Goal: Task Accomplishment & Management: Complete application form

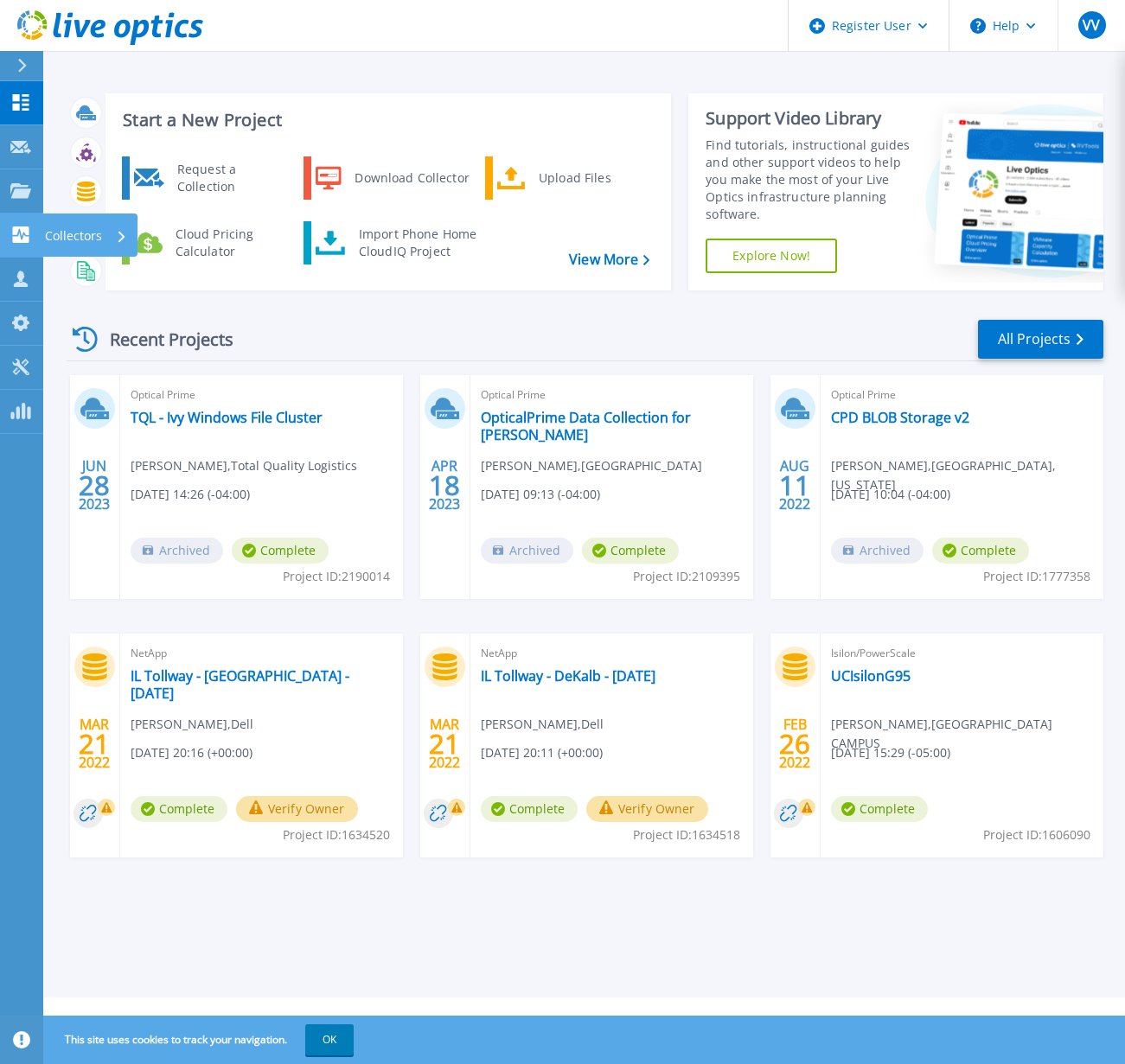
click at [73, 238] on p "Collectors" at bounding box center [73, 236] width 57 height 45
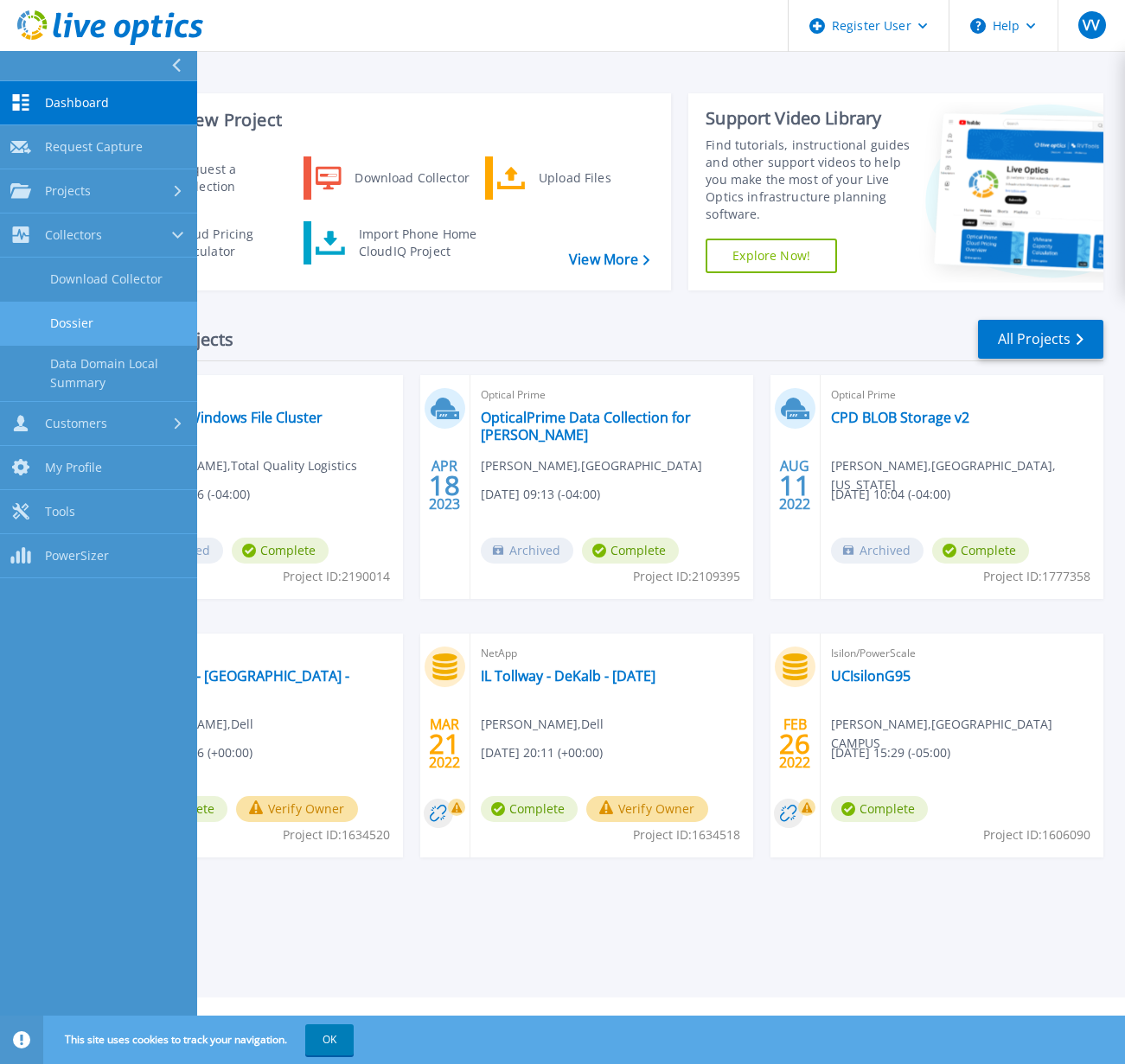
click at [79, 317] on link "Dossier" at bounding box center [98, 323] width 197 height 44
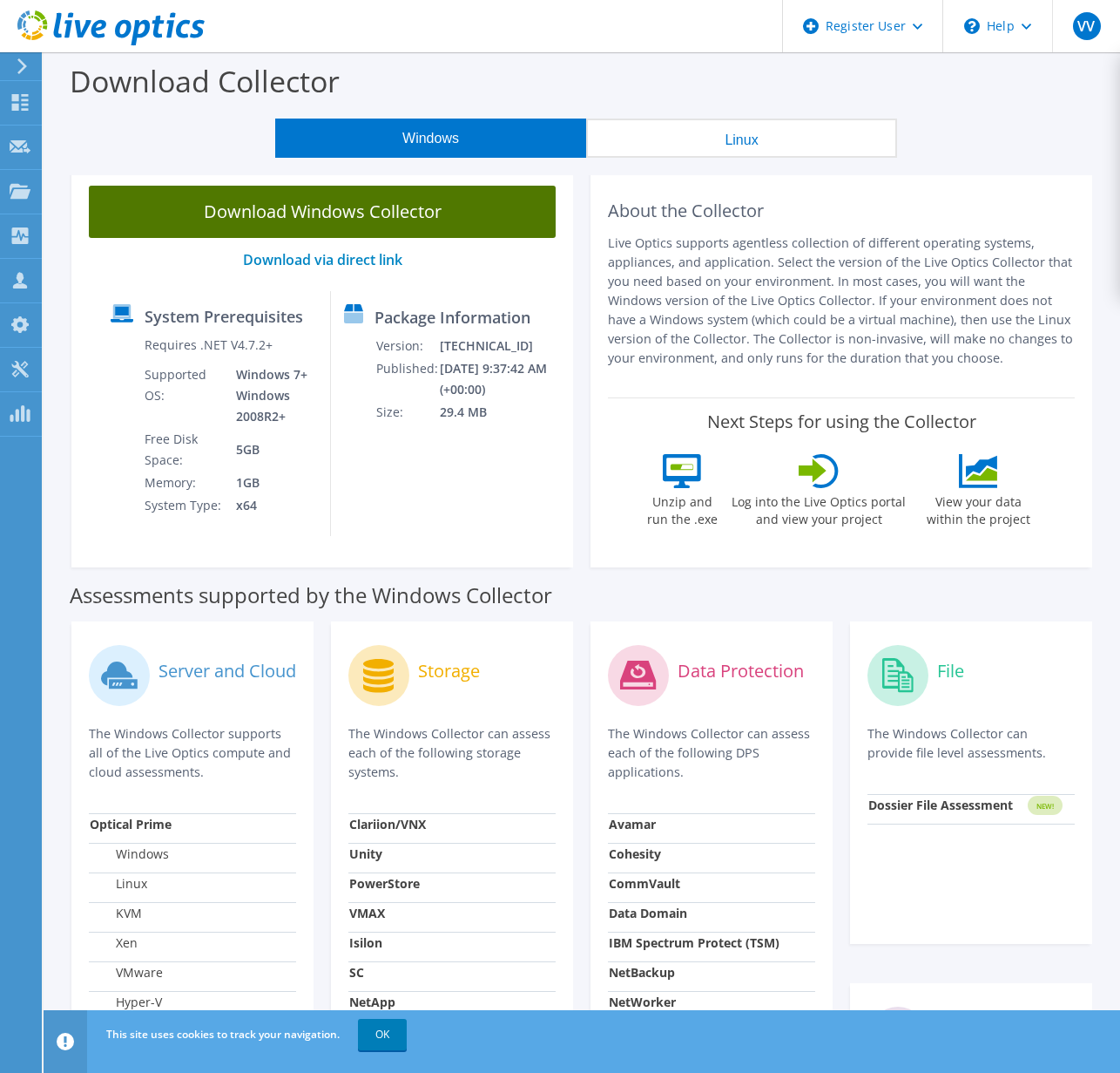
click at [344, 214] on link "Download Windows Collector" at bounding box center [322, 211] width 467 height 52
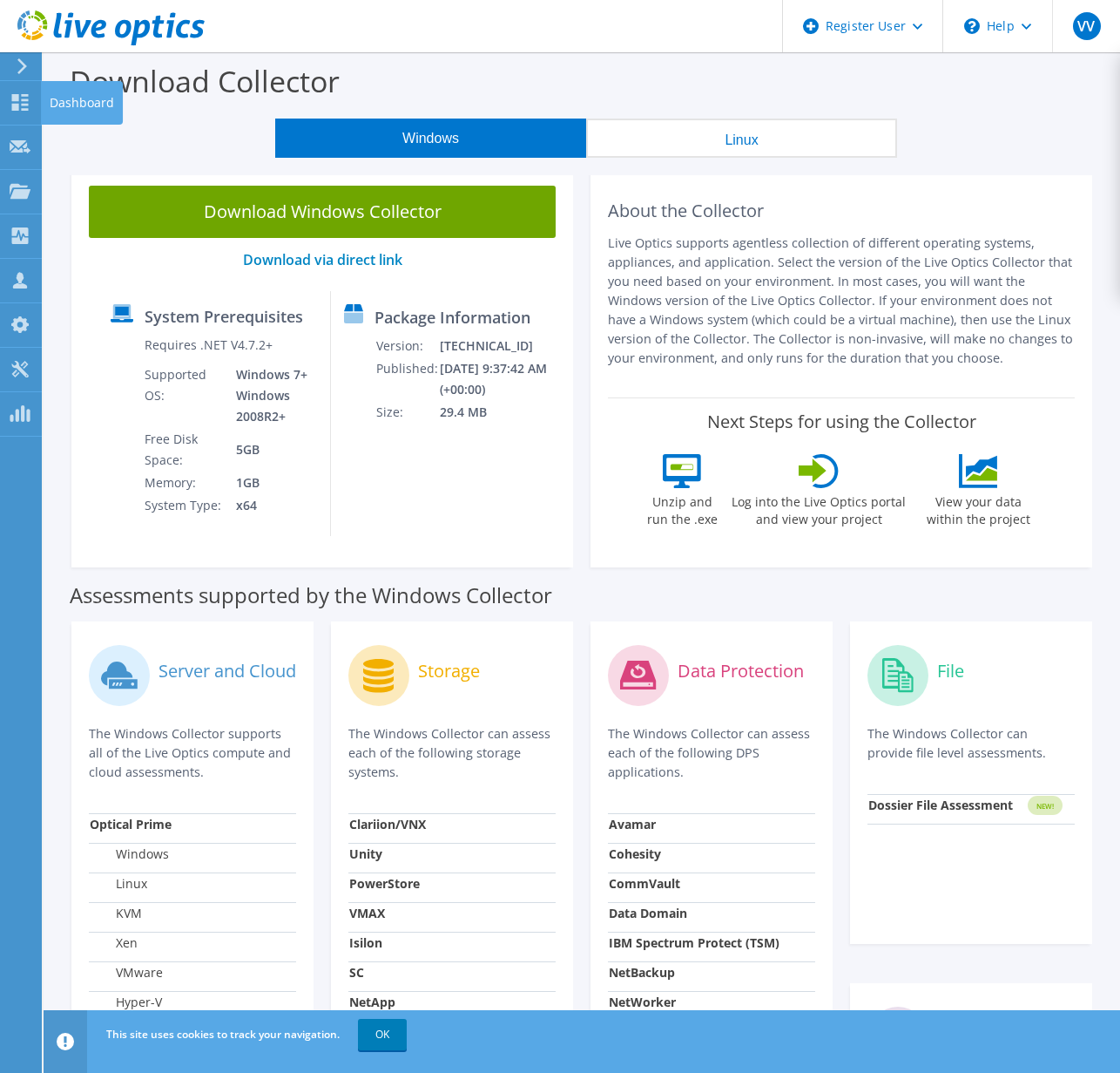
click at [22, 66] on icon at bounding box center [22, 66] width 13 height 15
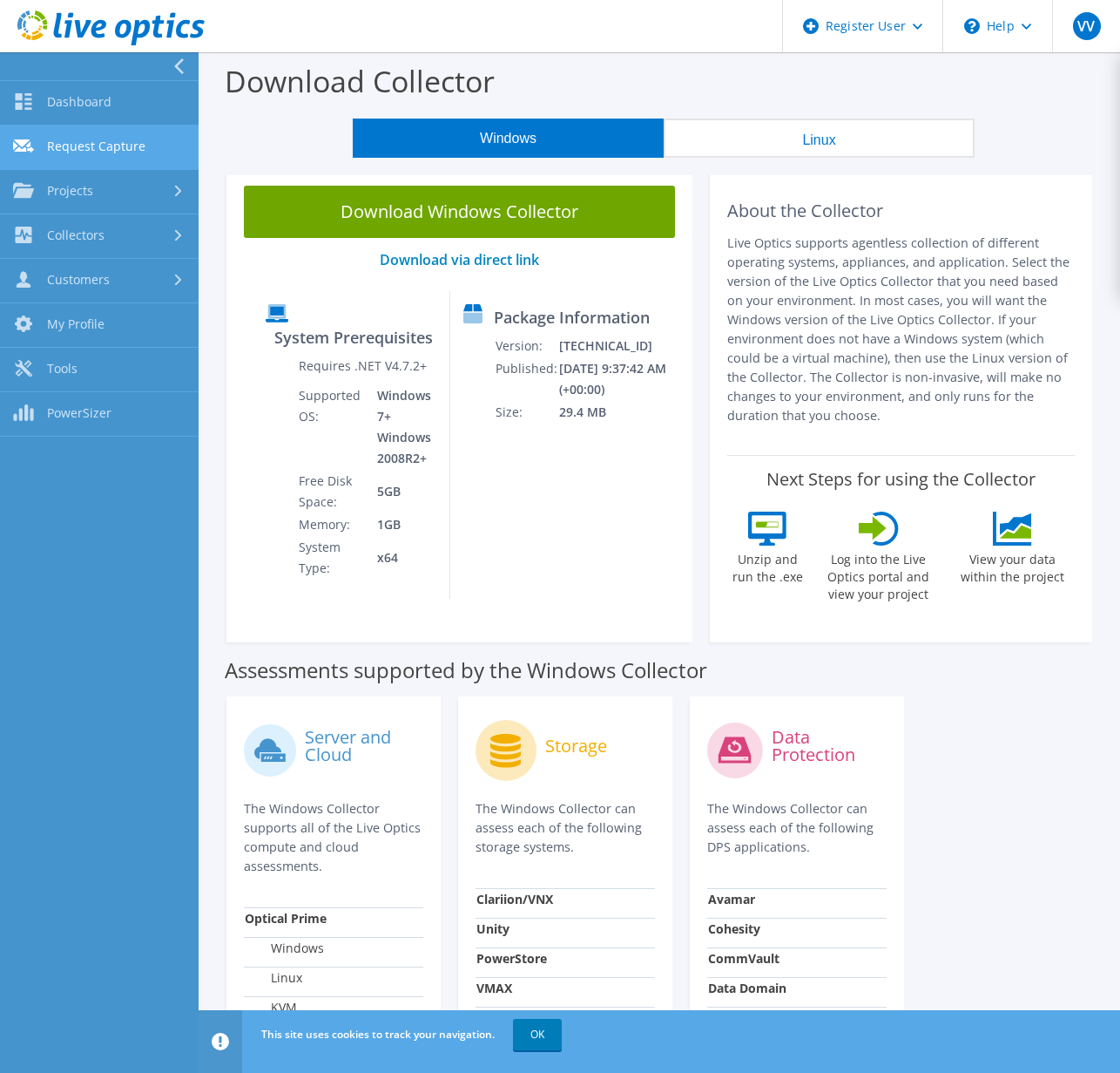
click at [117, 150] on link "Request Capture" at bounding box center [99, 148] width 199 height 45
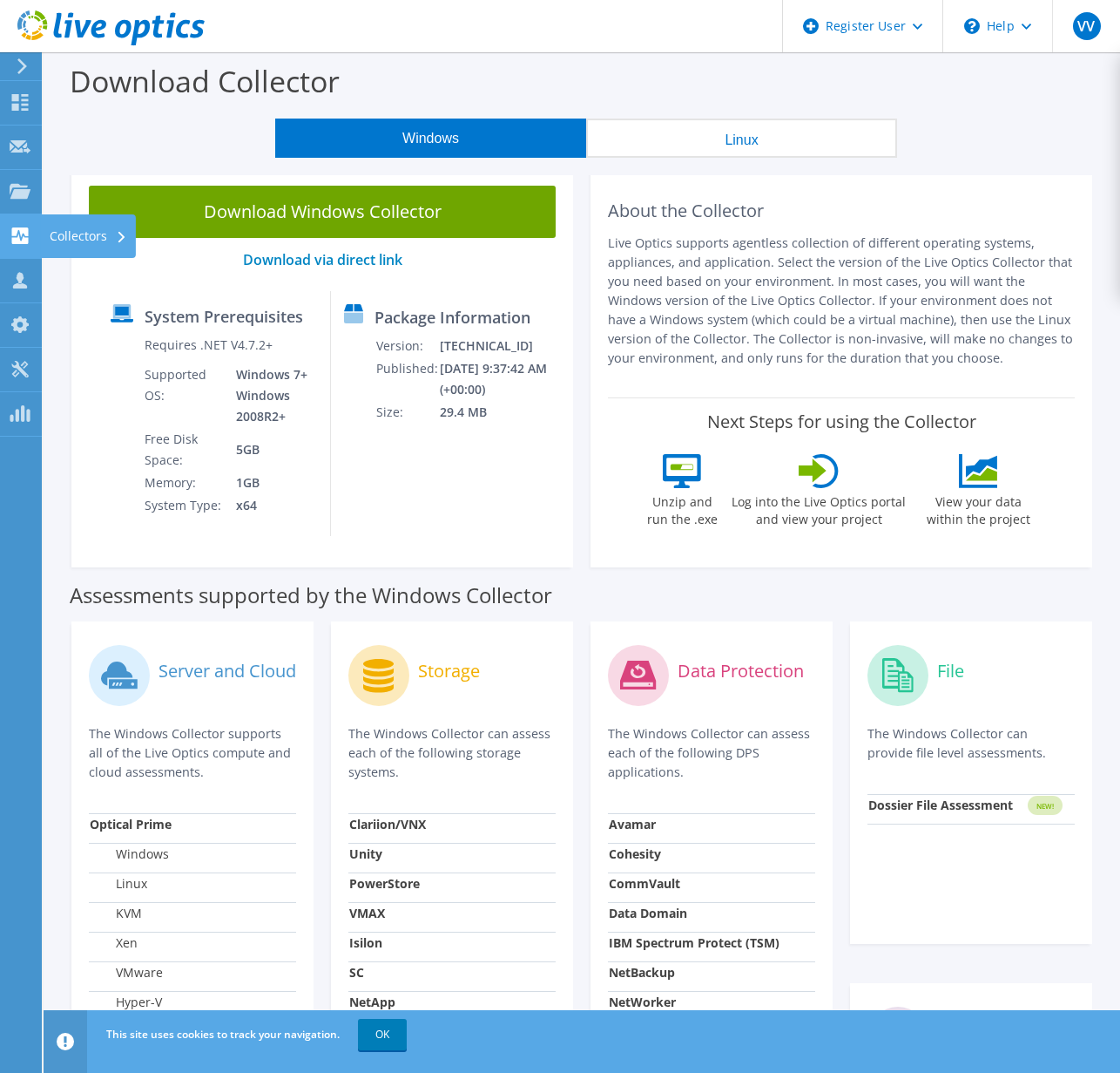
click at [86, 231] on div "Collectors" at bounding box center [88, 236] width 95 height 44
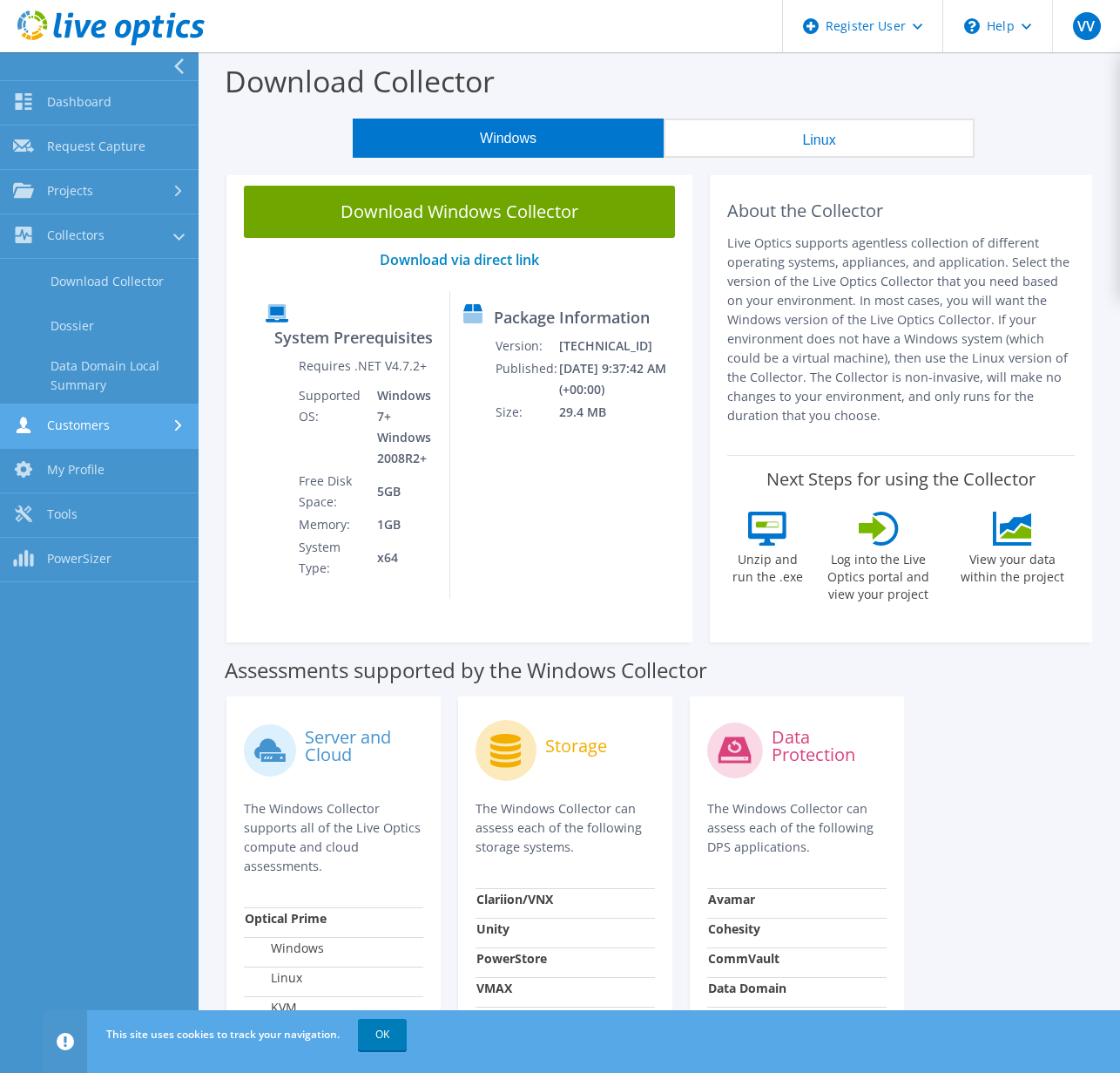
click at [115, 417] on link "Customers" at bounding box center [99, 426] width 199 height 45
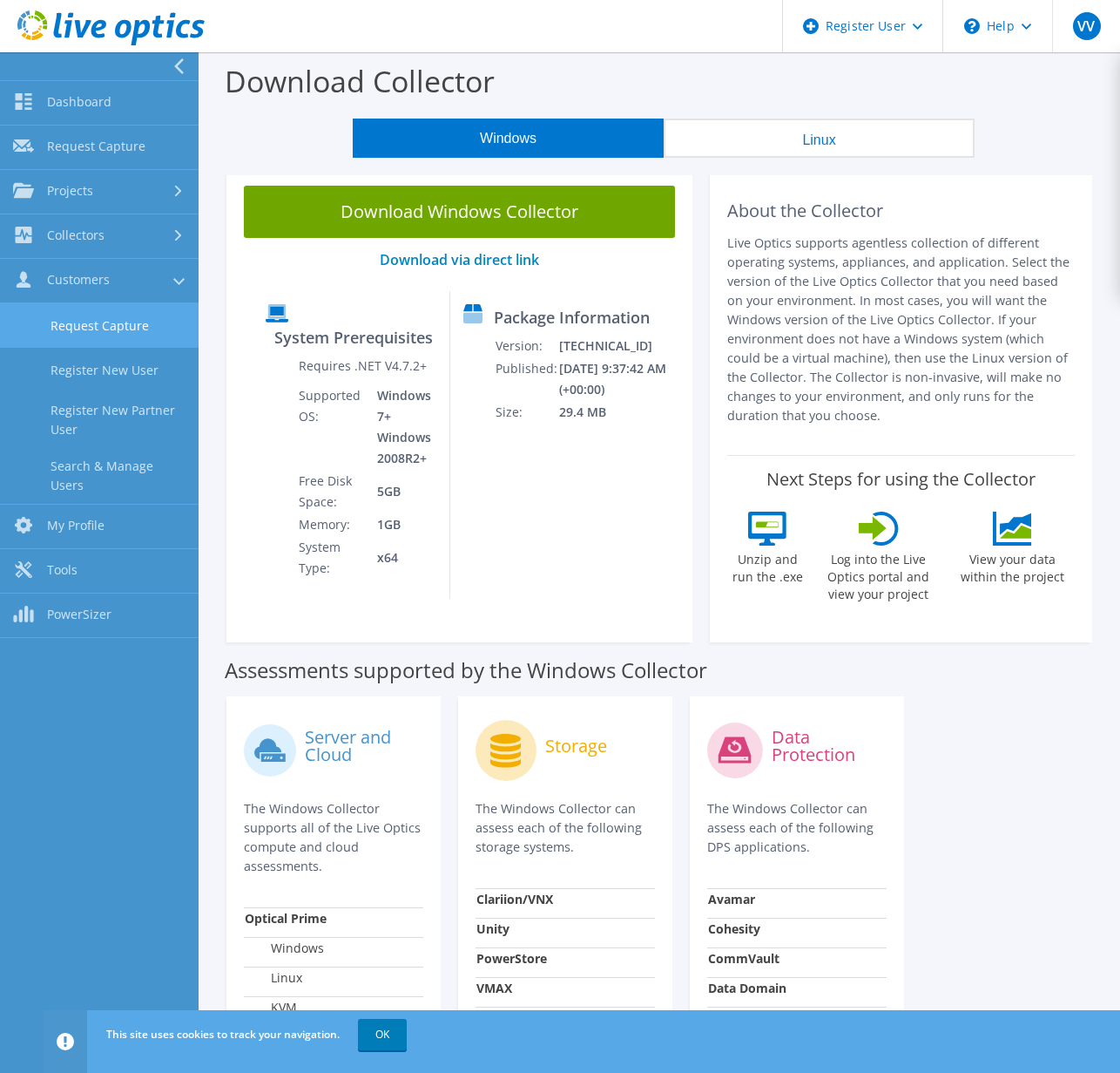
click at [84, 331] on link "Request Capture" at bounding box center [99, 325] width 199 height 45
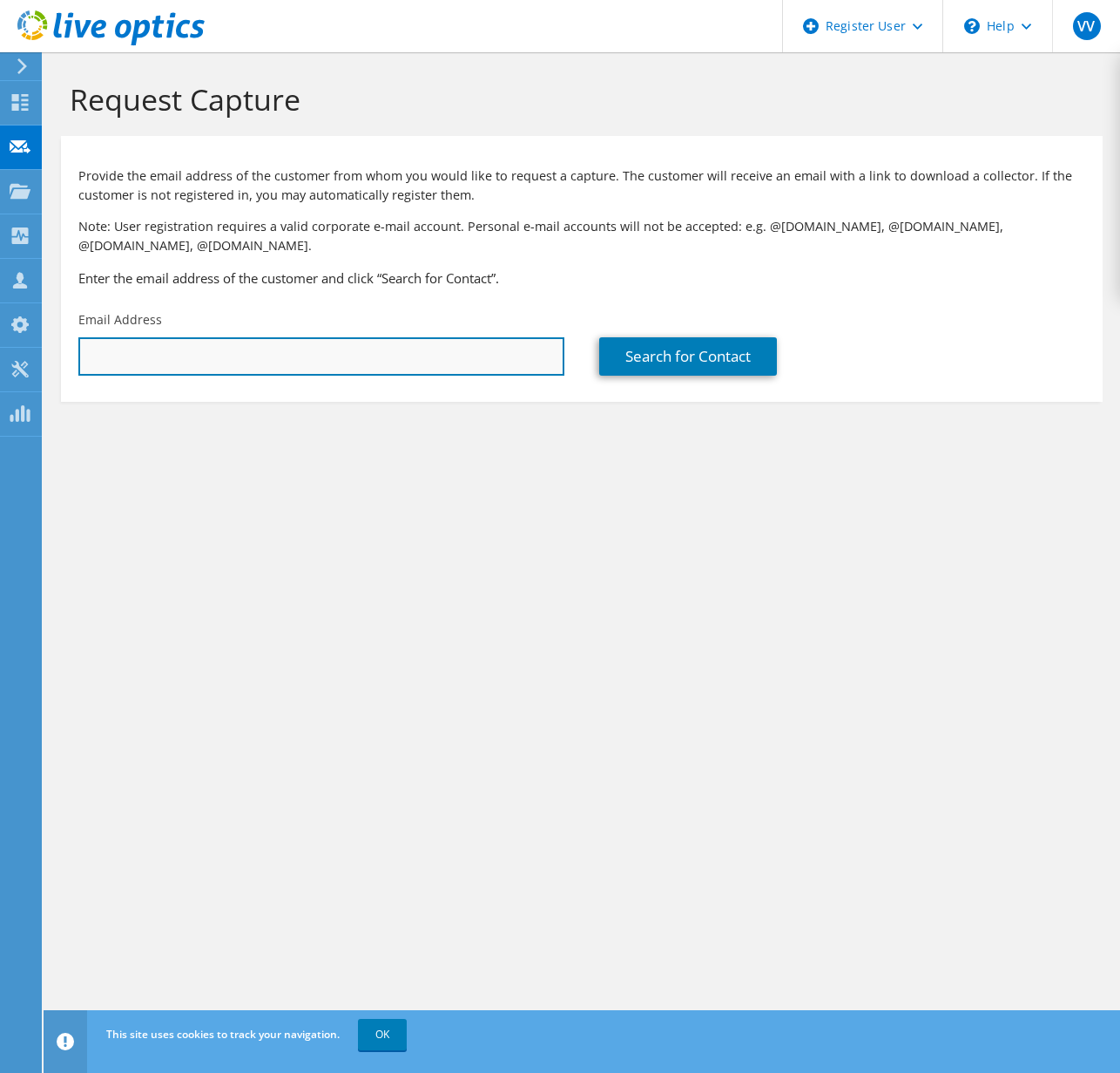
click at [182, 355] on input "text" at bounding box center [321, 356] width 486 height 38
click at [483, 357] on input "text" at bounding box center [321, 356] width 486 height 38
type input "R"
click at [141, 343] on input "text" at bounding box center [321, 356] width 486 height 38
paste input "rburciaga@ambrygen.com"
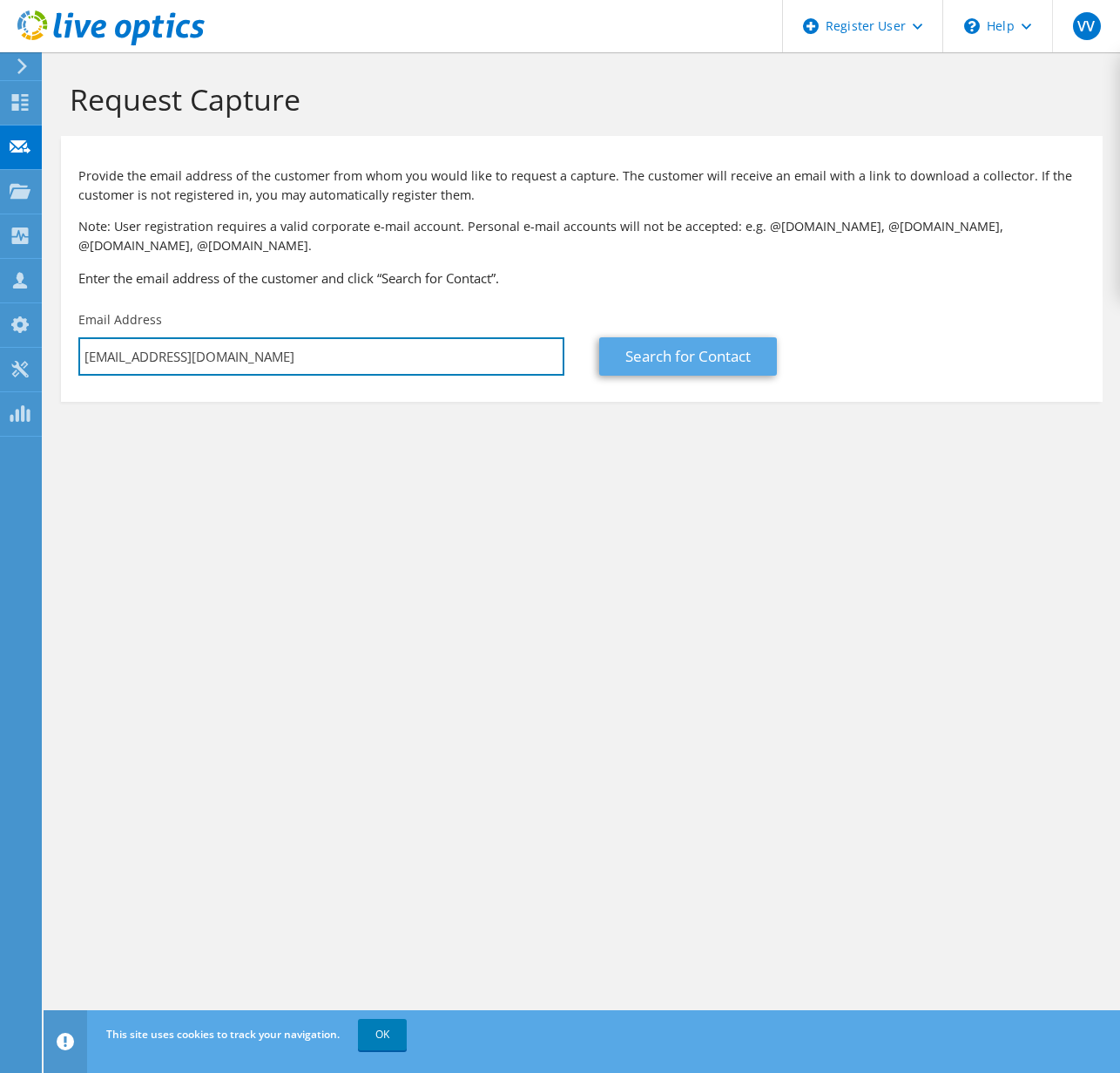
type input "rburciaga@ambrygen.com"
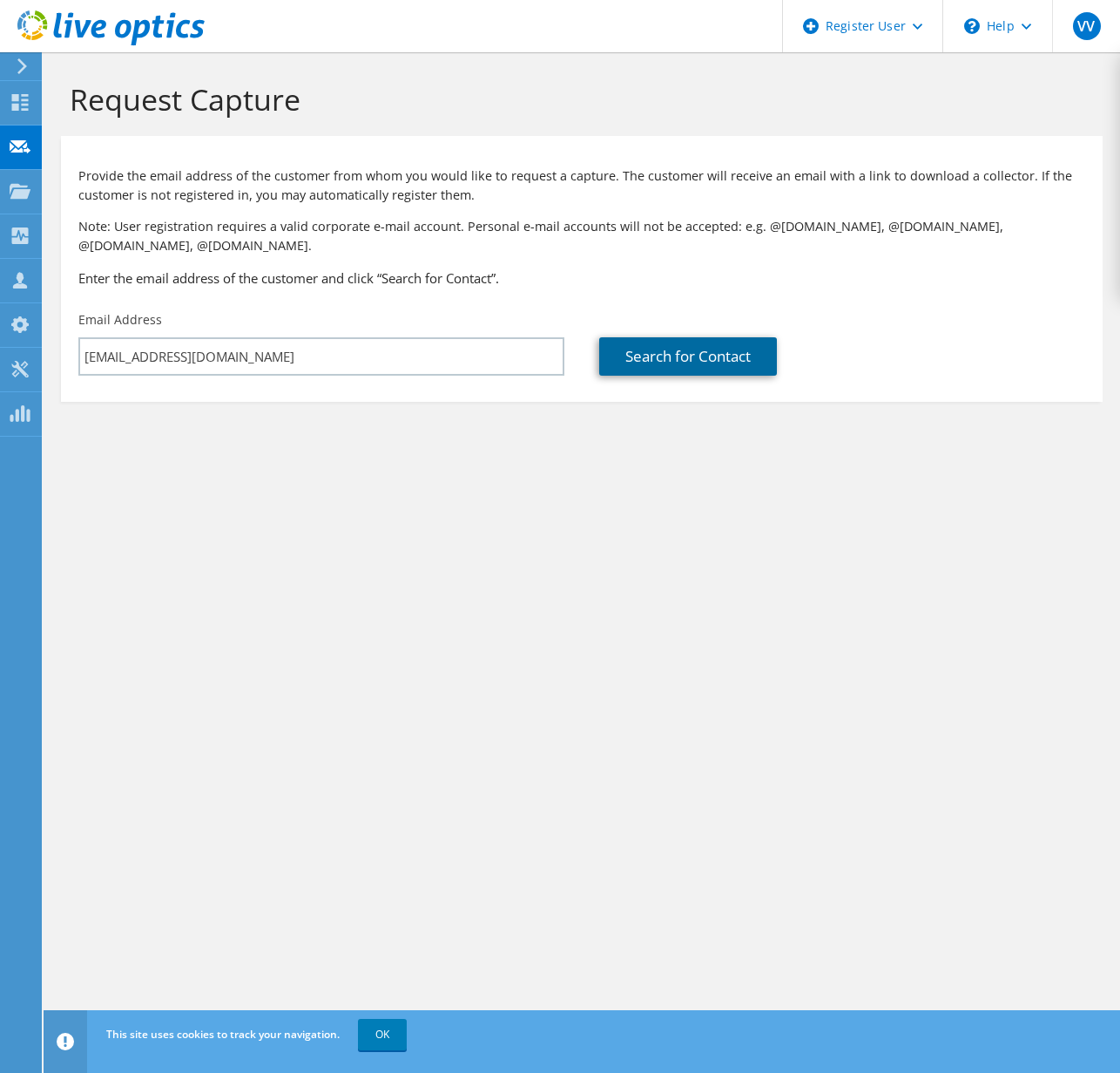
click at [665, 356] on link "Search for Contact" at bounding box center [687, 356] width 178 height 38
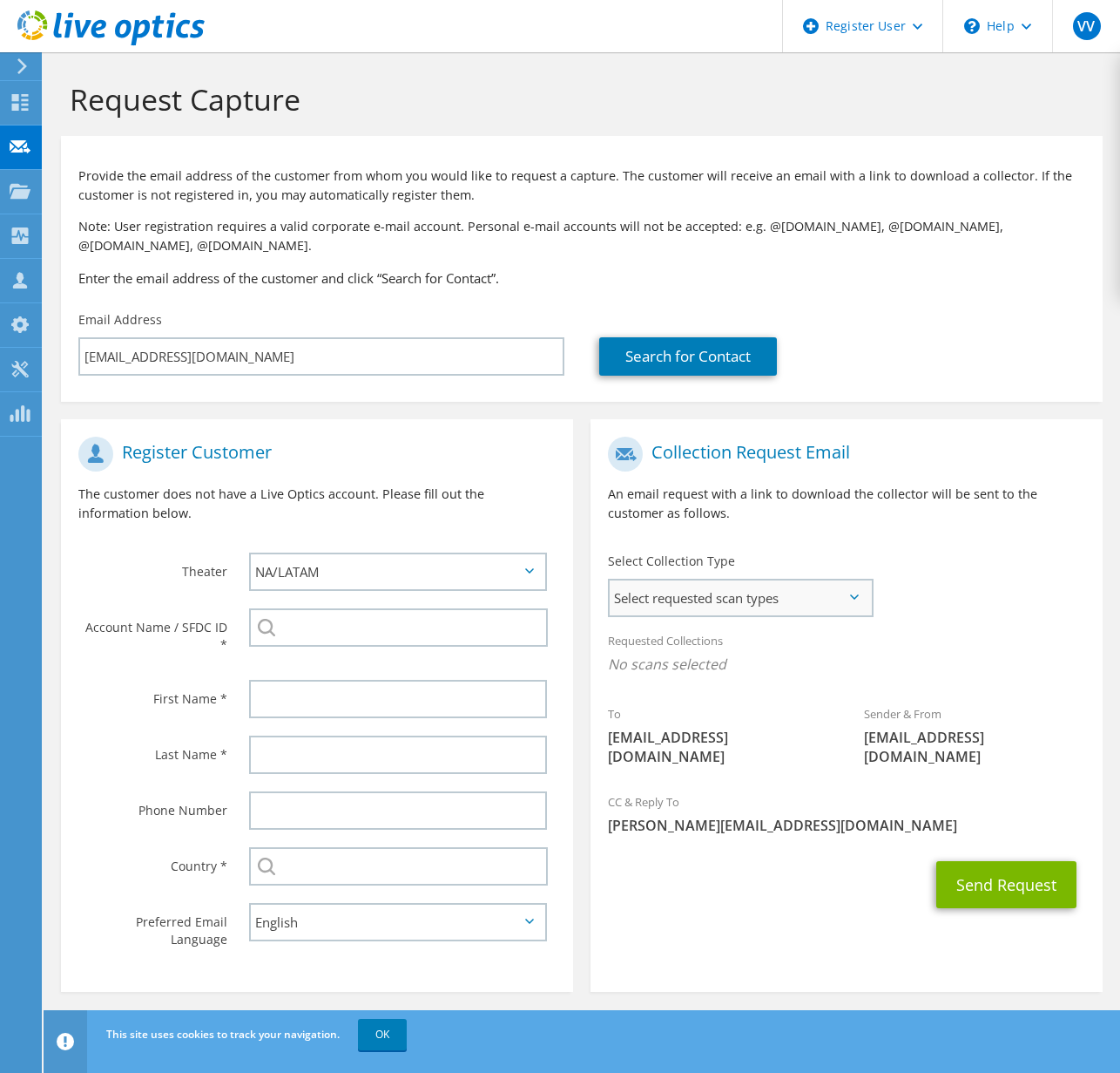
click at [715, 592] on span "Select requested scan types" at bounding box center [740, 598] width 261 height 35
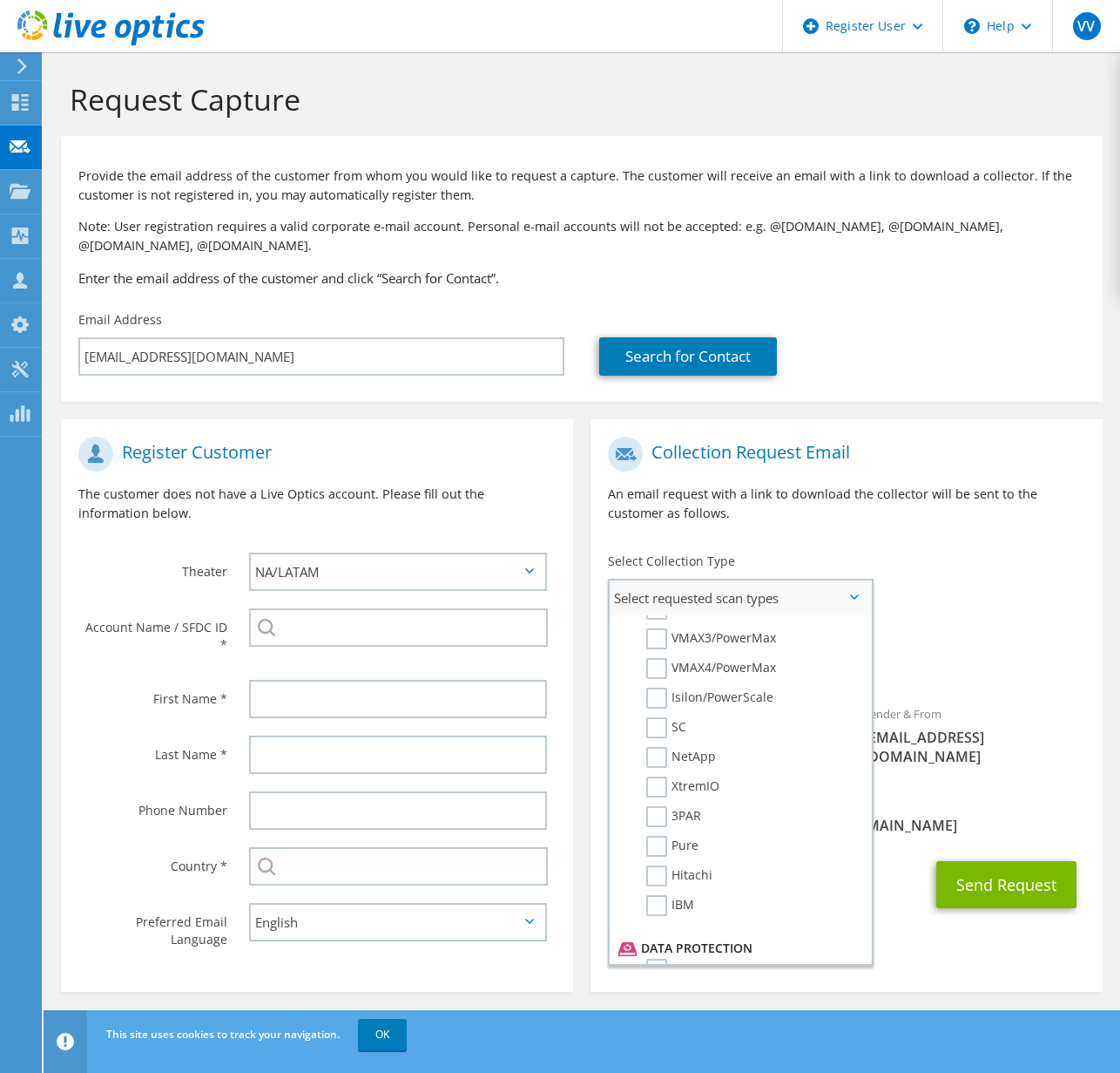
scroll to position [414, 0]
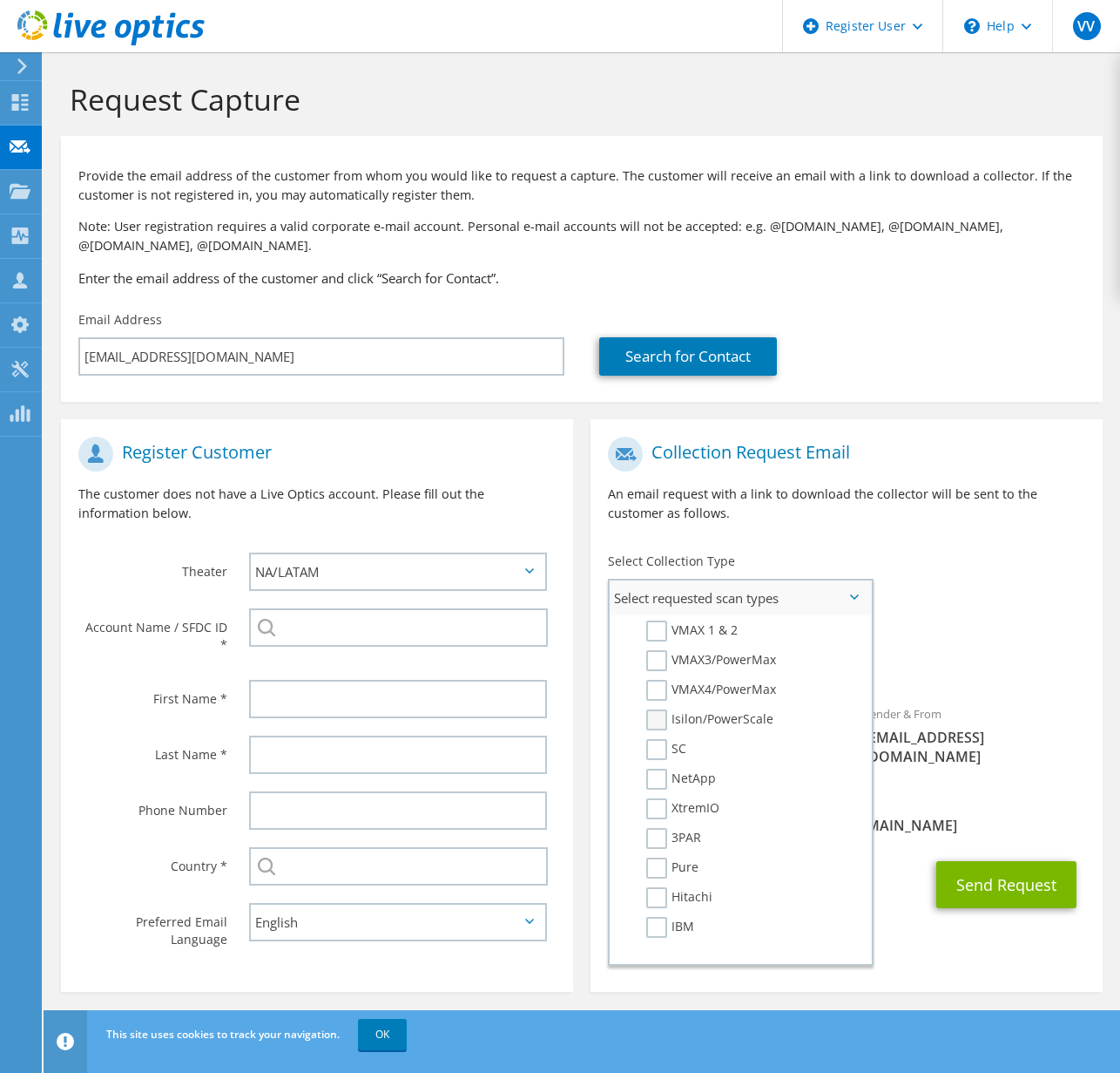
click at [690, 713] on label "Isilon/PowerScale" at bounding box center [710, 720] width 127 height 21
click at [0, 0] on input "Isilon/PowerScale" at bounding box center [0, 0] width 0 height 0
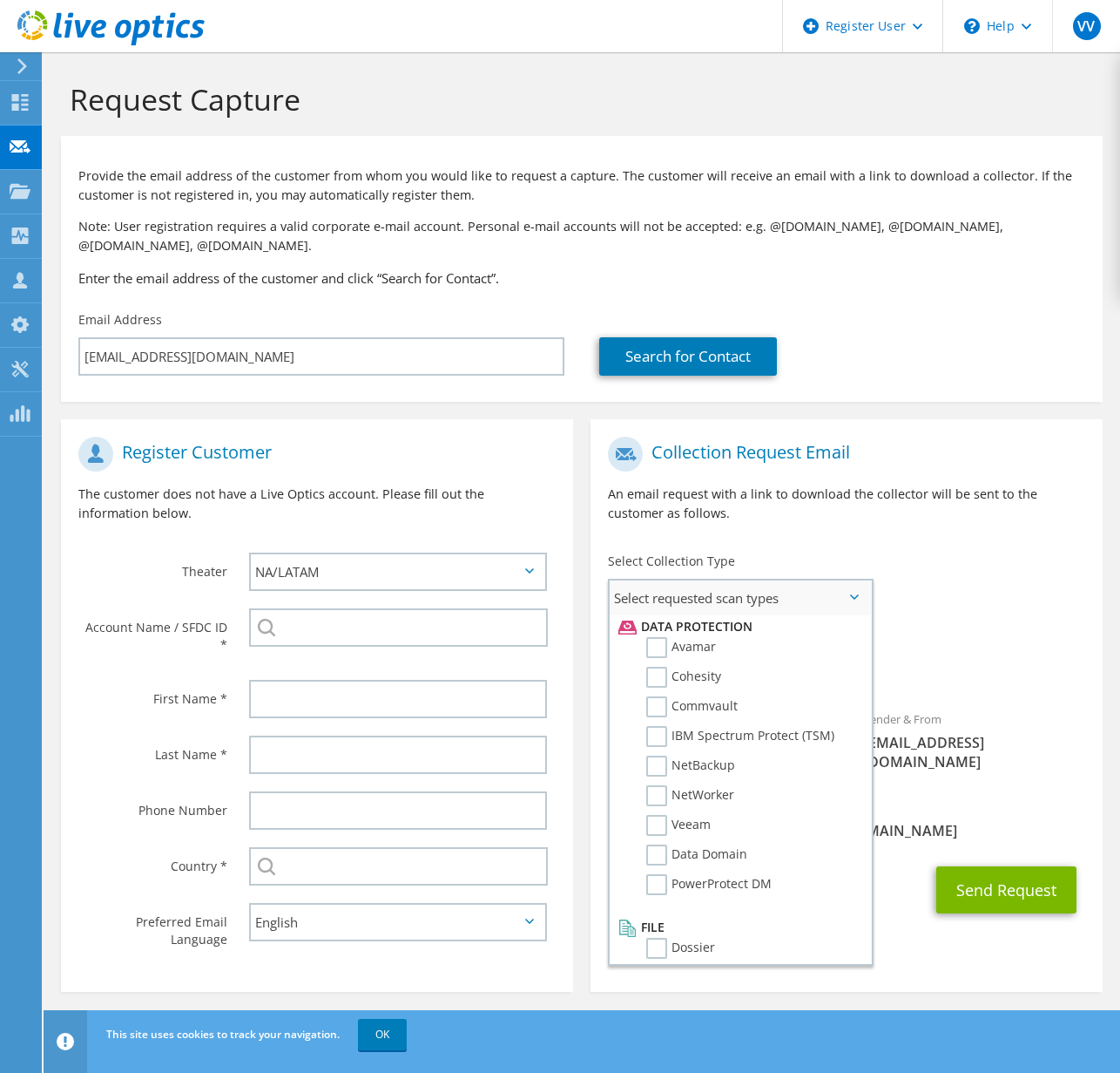
scroll to position [770, 0]
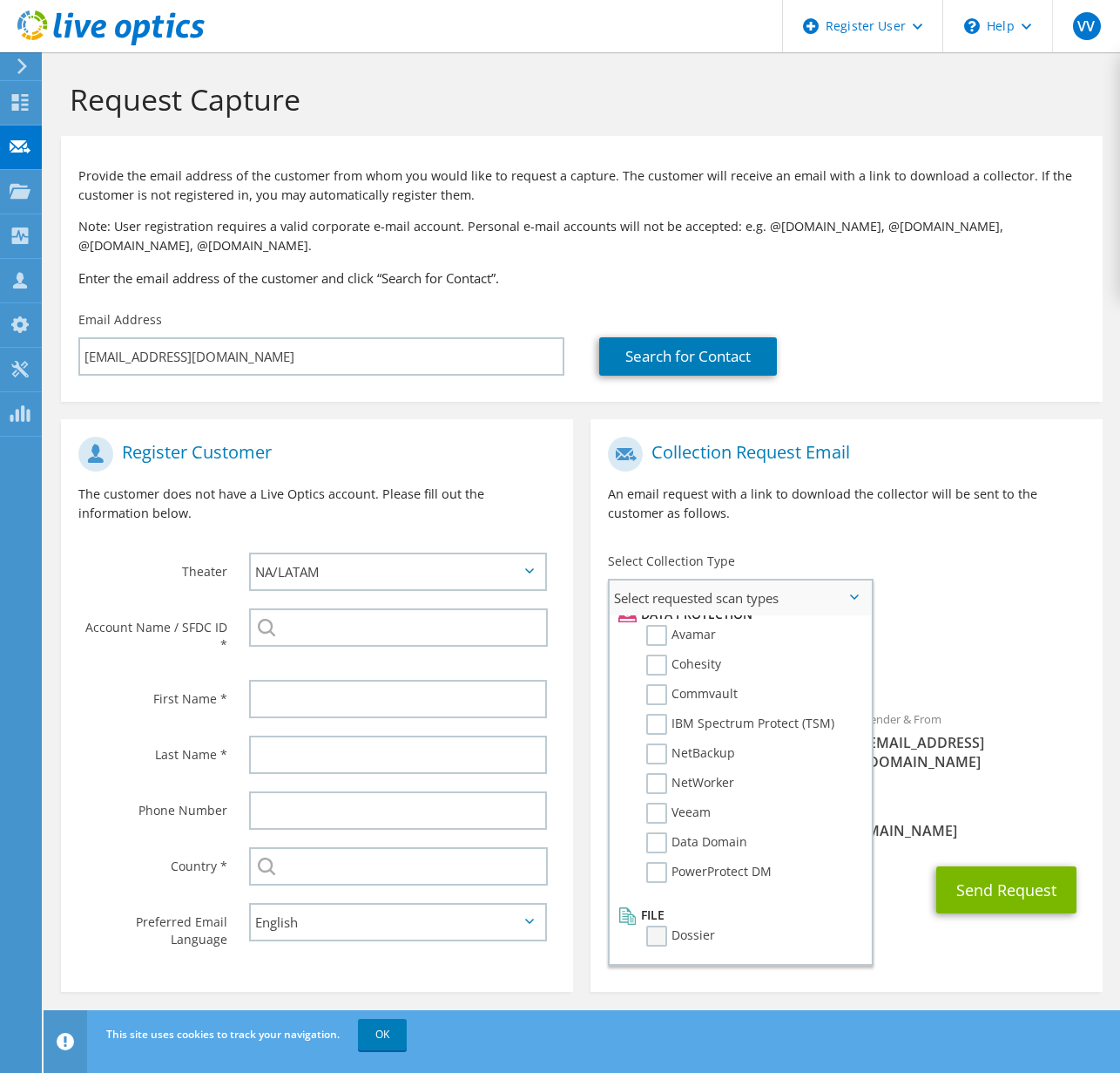
click at [673, 942] on label "Dossier" at bounding box center [681, 935] width 69 height 21
click at [0, 0] on input "Dossier" at bounding box center [0, 0] width 0 height 0
click at [1017, 618] on div "To rburciaga@ambrygen.com Sender & From liveoptics@liveoptics.com" at bounding box center [847, 608] width 512 height 361
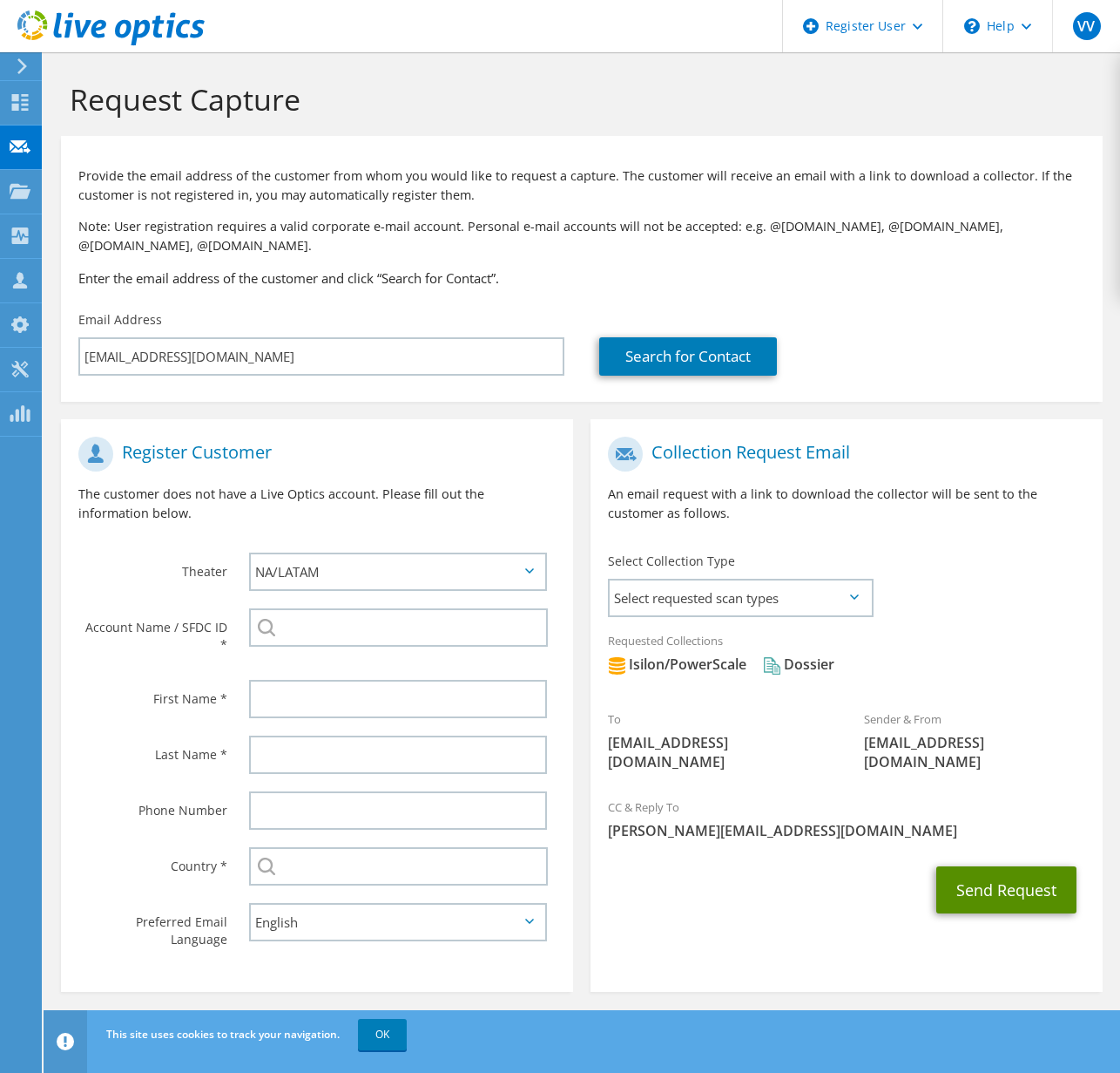
drag, startPoint x: 992, startPoint y: 873, endPoint x: 1003, endPoint y: 737, distance: 136.4
click at [1002, 737] on section "Collection Request Email An email request with a link to download the collector…" at bounding box center [847, 705] width 512 height 572
drag, startPoint x: 1035, startPoint y: 741, endPoint x: 861, endPoint y: 751, distance: 174.3
click at [861, 751] on div "Sender & From liveoptics@liveoptics.com" at bounding box center [974, 740] width 256 height 79
copy span "[EMAIL_ADDRESS][DOMAIN_NAME]"
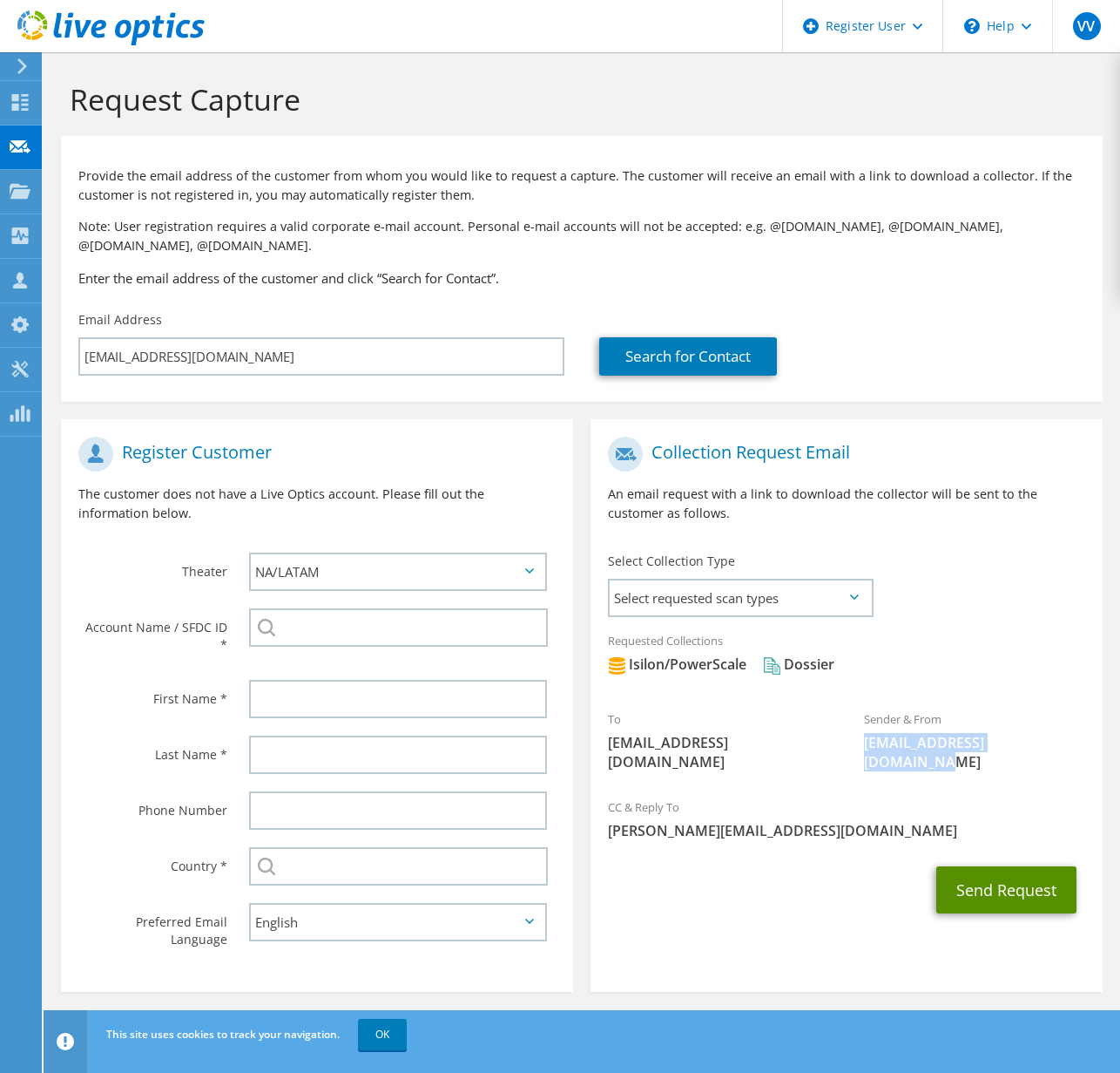
click at [1001, 876] on button "Send Request" at bounding box center [1006, 890] width 140 height 47
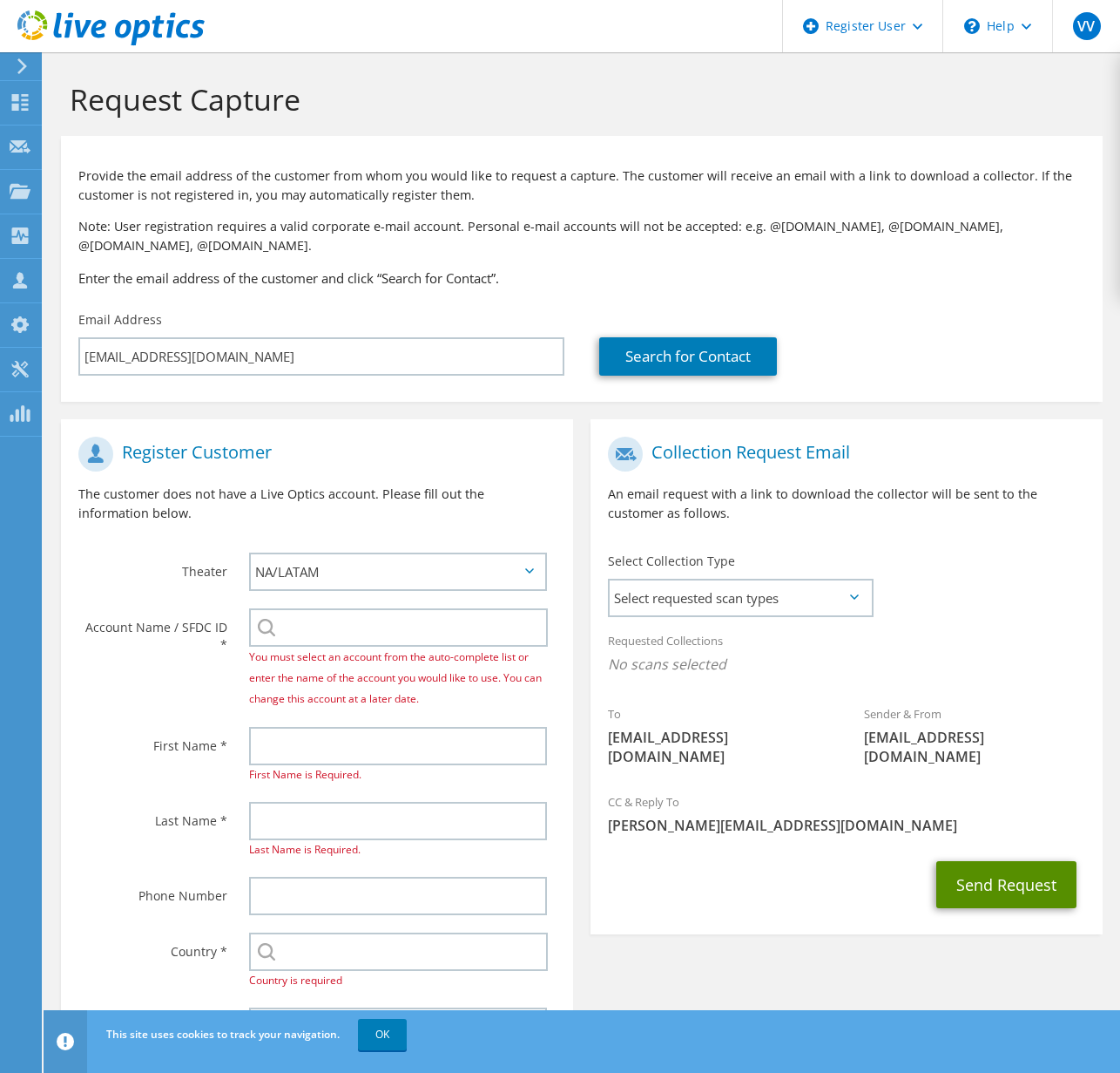
click at [986, 869] on button "Send Request" at bounding box center [1006, 884] width 140 height 47
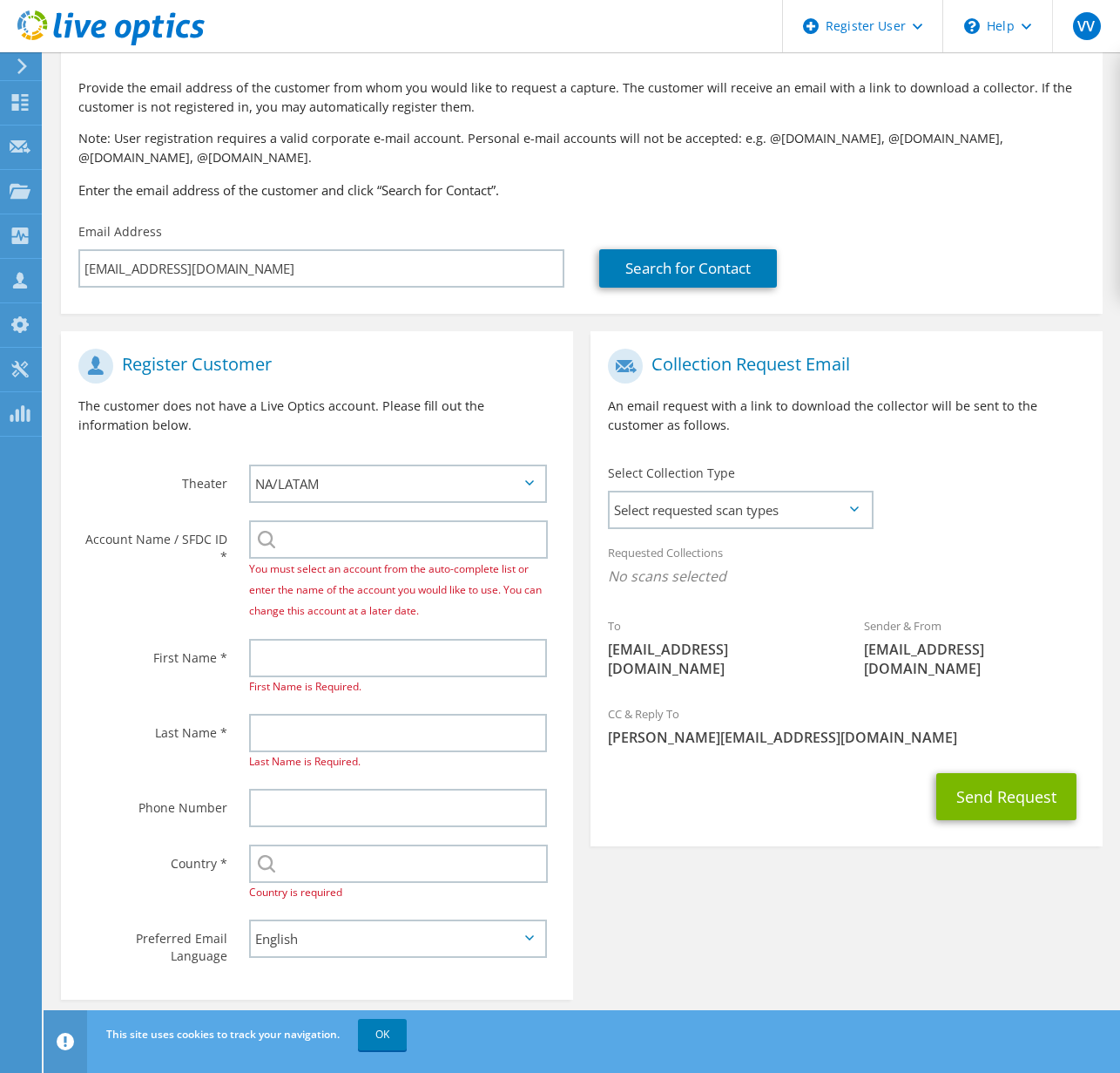
scroll to position [95, 0]
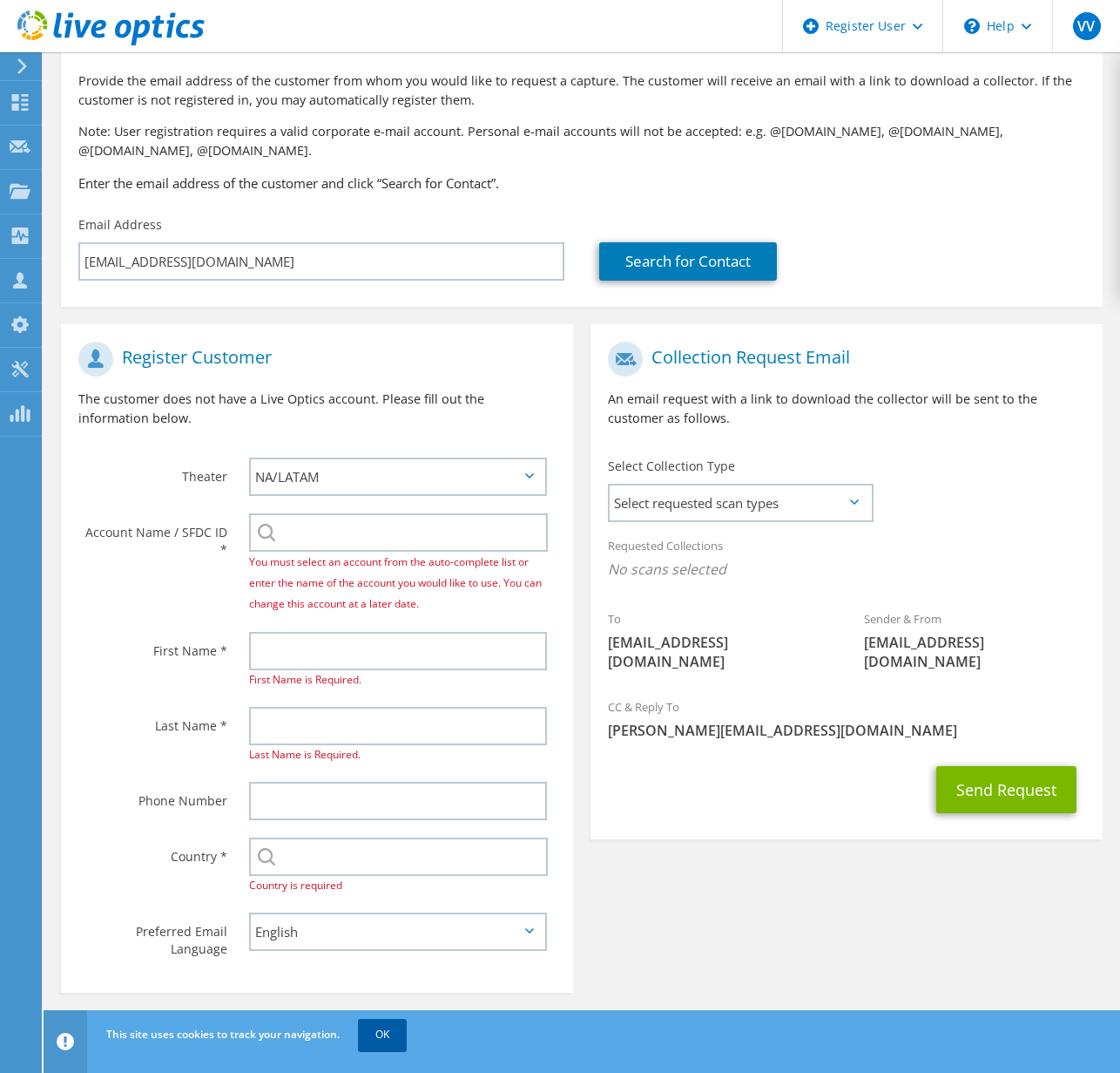
click at [390, 1036] on link "OK" at bounding box center [382, 1034] width 49 height 31
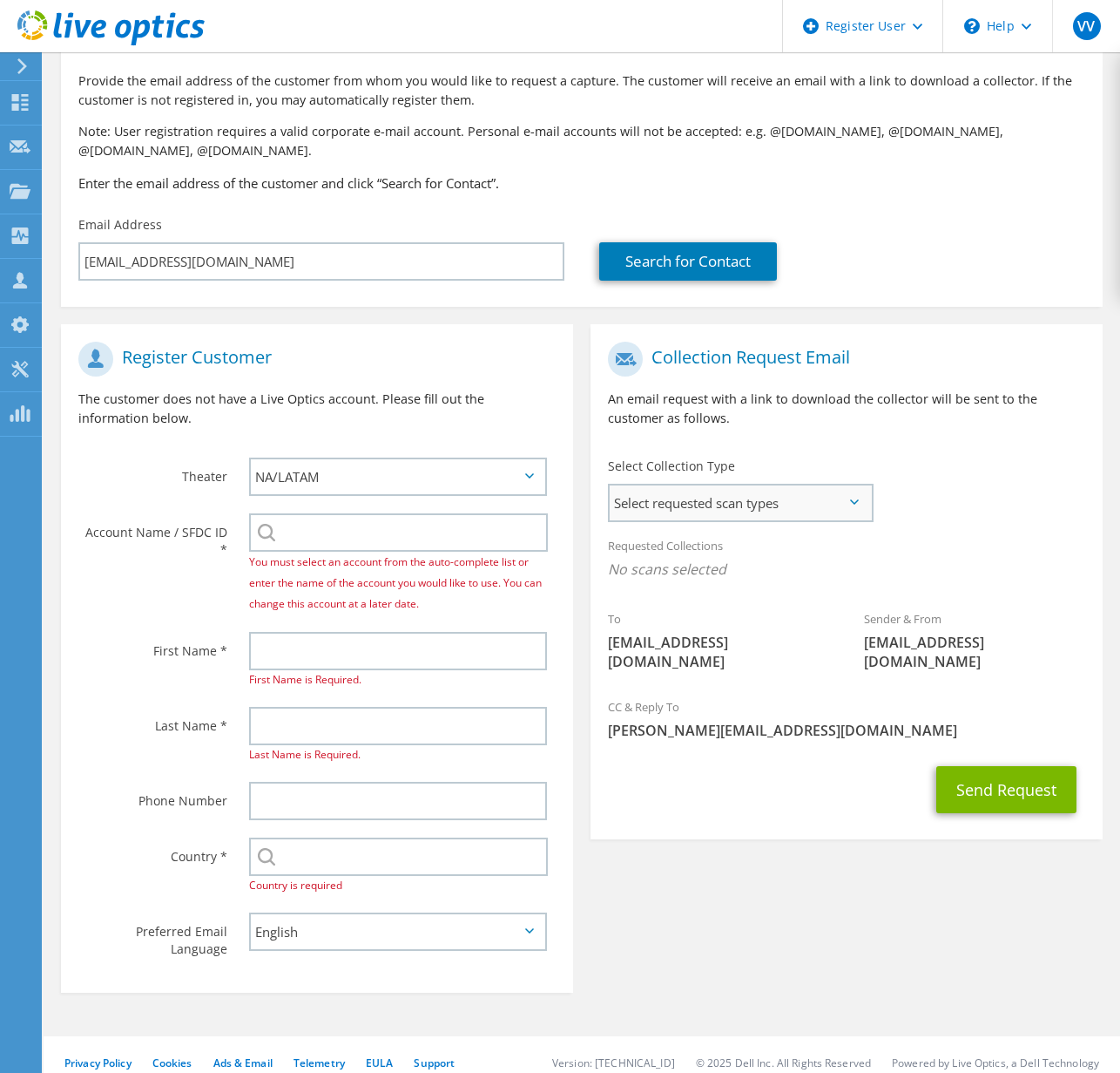
click at [728, 496] on span "Select requested scan types" at bounding box center [740, 503] width 261 height 35
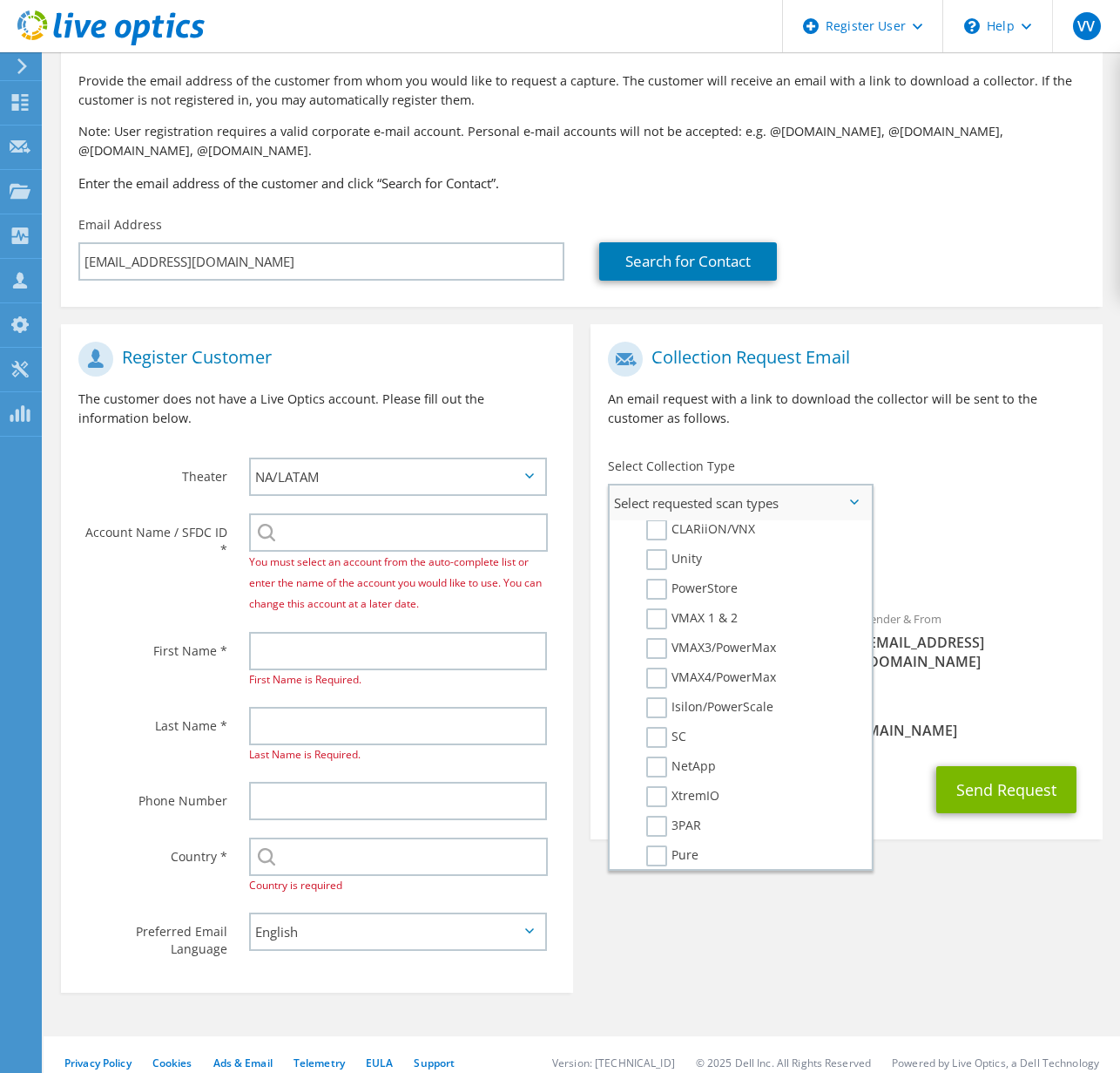
scroll to position [322, 0]
click at [673, 721] on label "Isilon/PowerScale" at bounding box center [710, 717] width 127 height 21
click at [0, 0] on input "Isilon/PowerScale" at bounding box center [0, 0] width 0 height 0
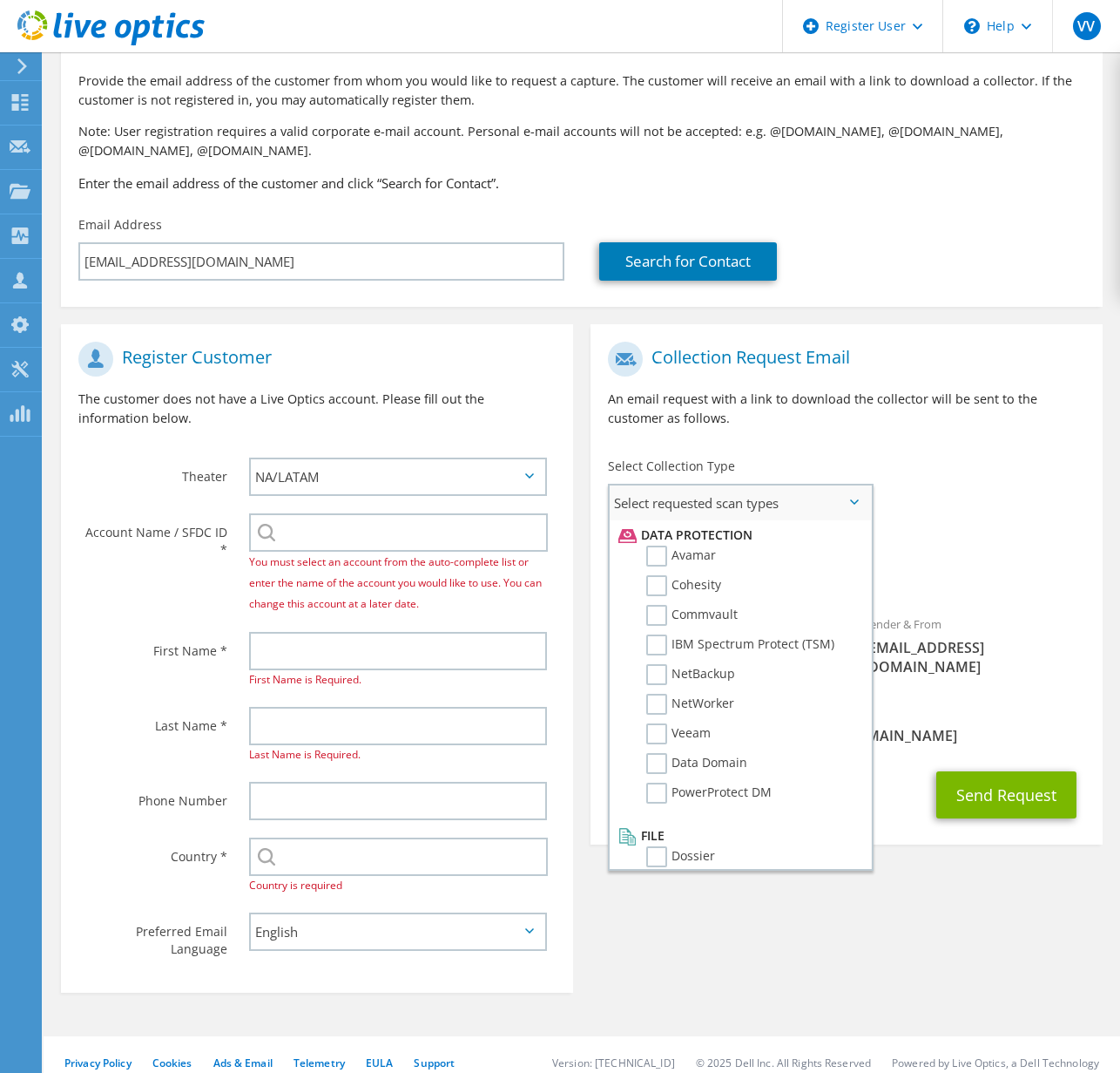
scroll to position [770, 0]
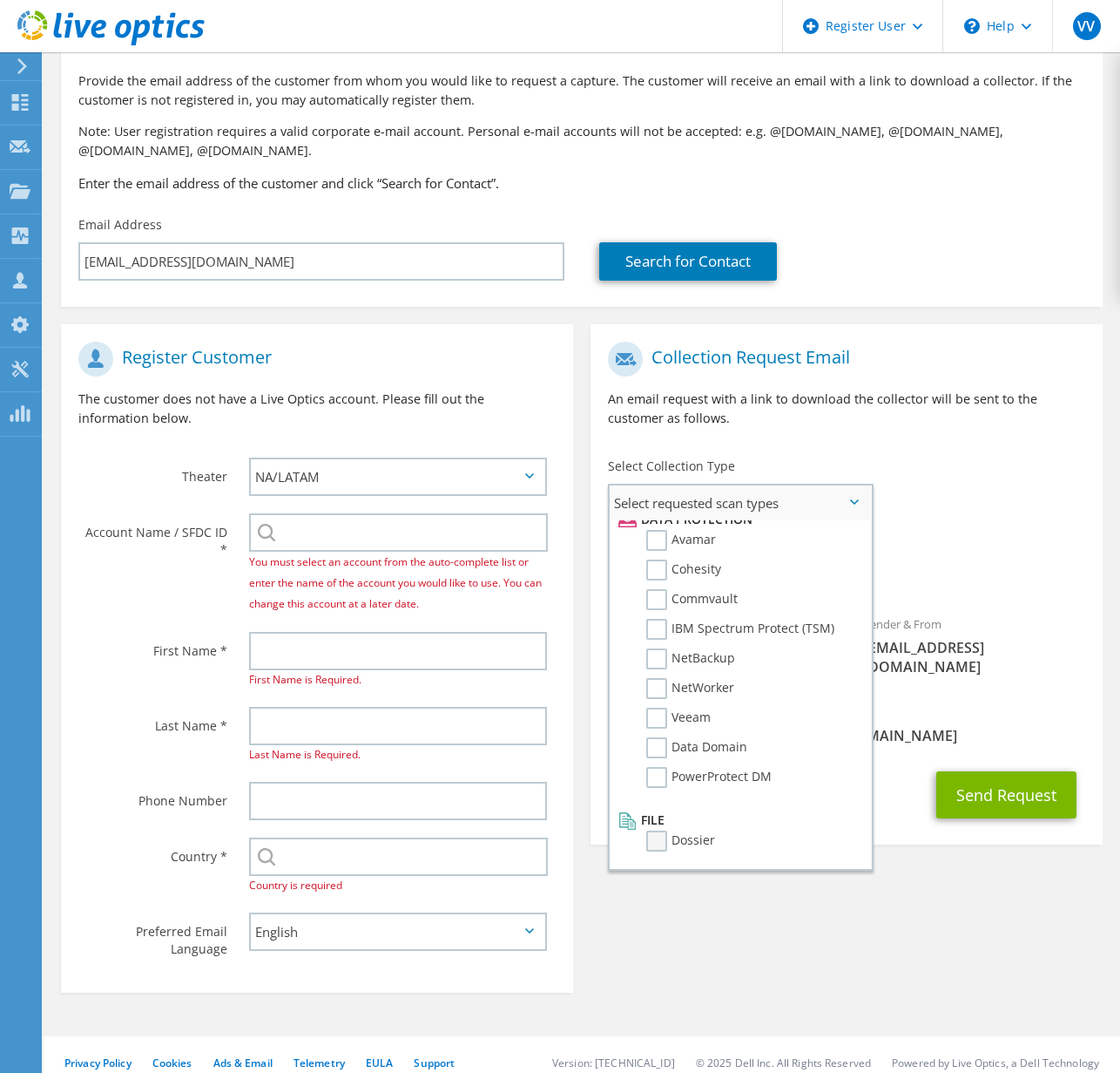
click at [702, 836] on label "Dossier" at bounding box center [681, 841] width 69 height 21
click at [0, 0] on input "Dossier" at bounding box center [0, 0] width 0 height 0
click at [897, 894] on div "Register Customer The customer does not have a Live Optics account. Please fill…" at bounding box center [581, 654] width 1059 height 694
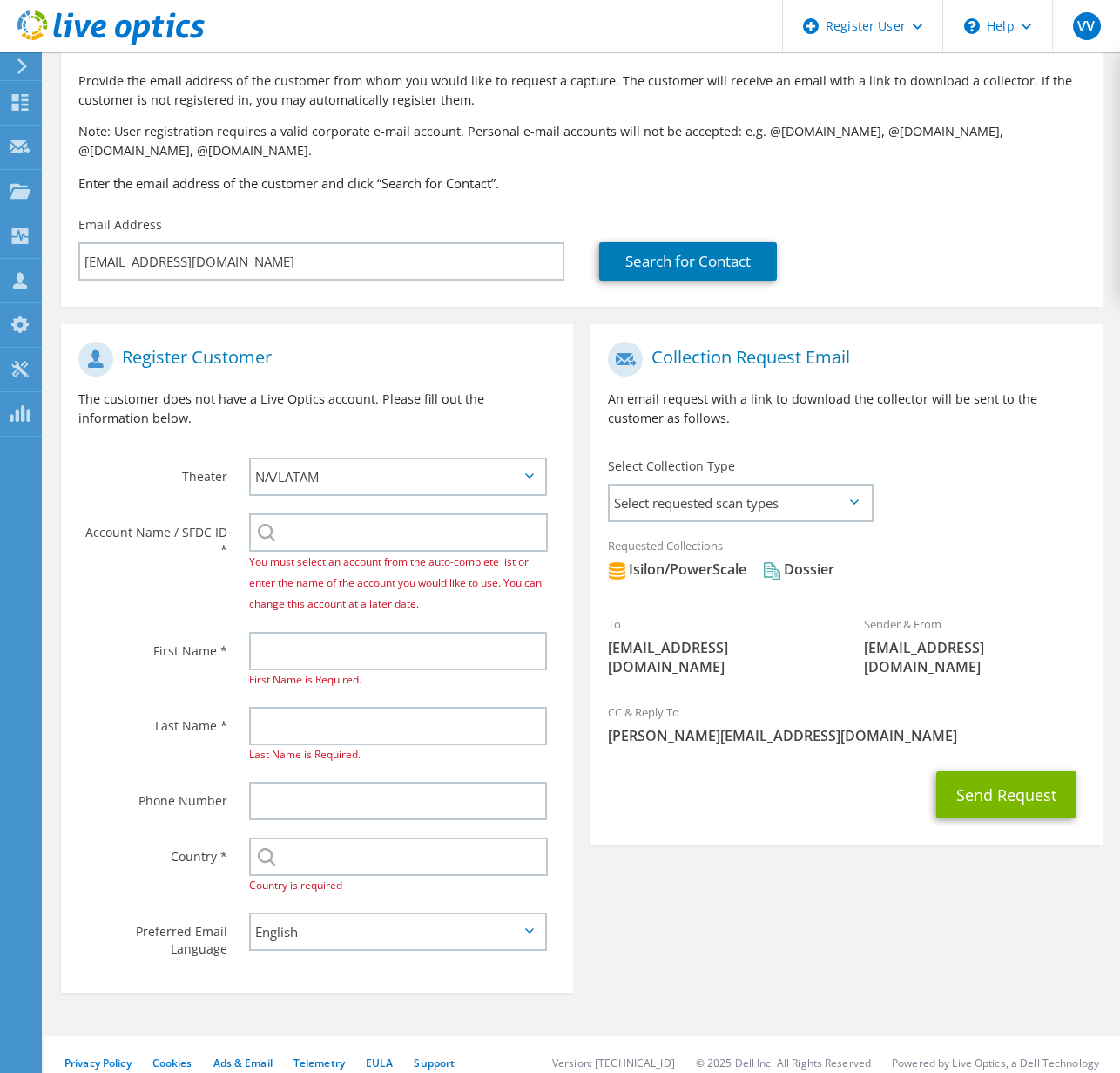
click at [974, 805] on div "Send Request" at bounding box center [847, 794] width 512 height 65
click at [984, 783] on button "Send Request" at bounding box center [1006, 795] width 140 height 47
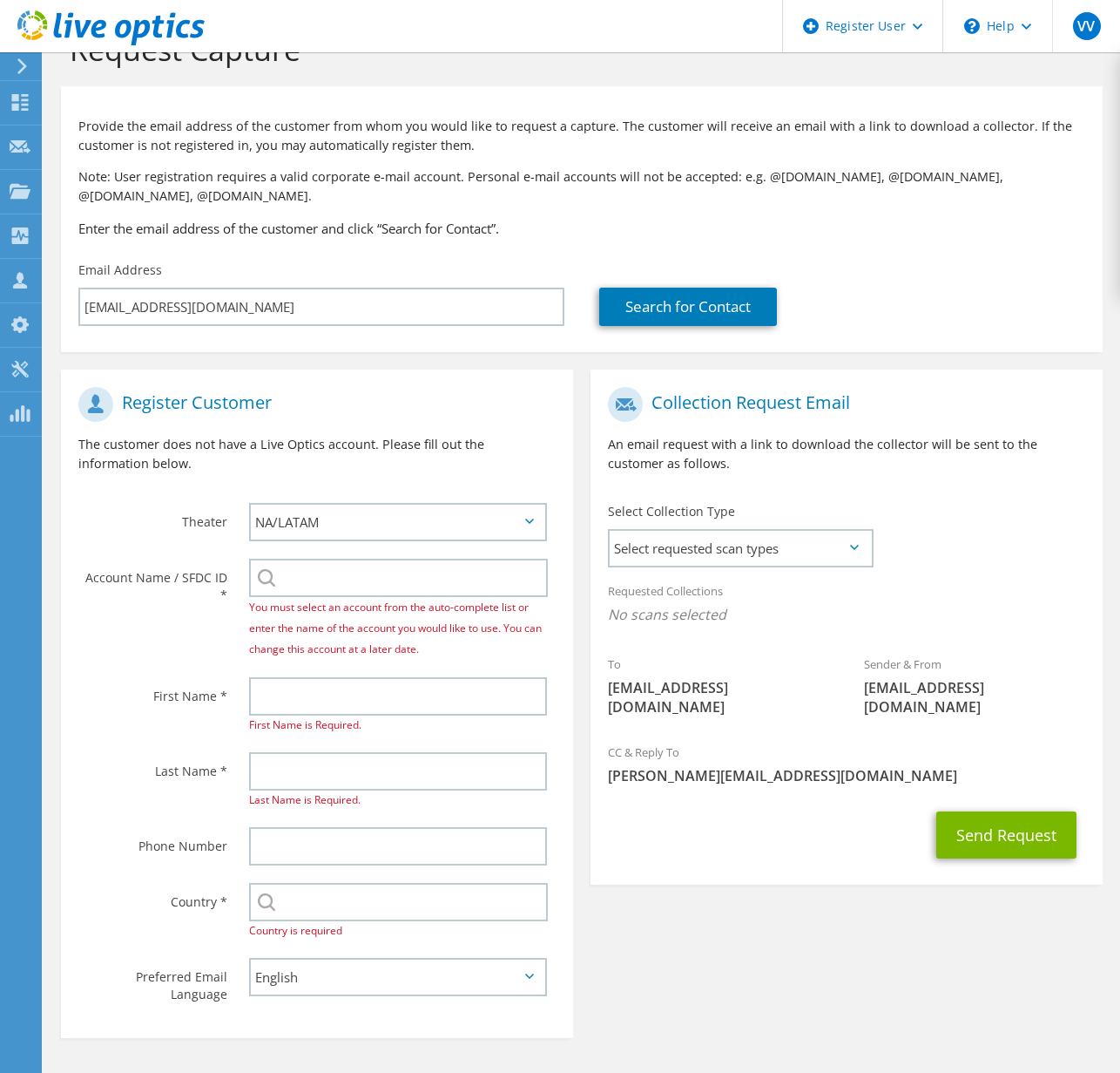
scroll to position [95, 0]
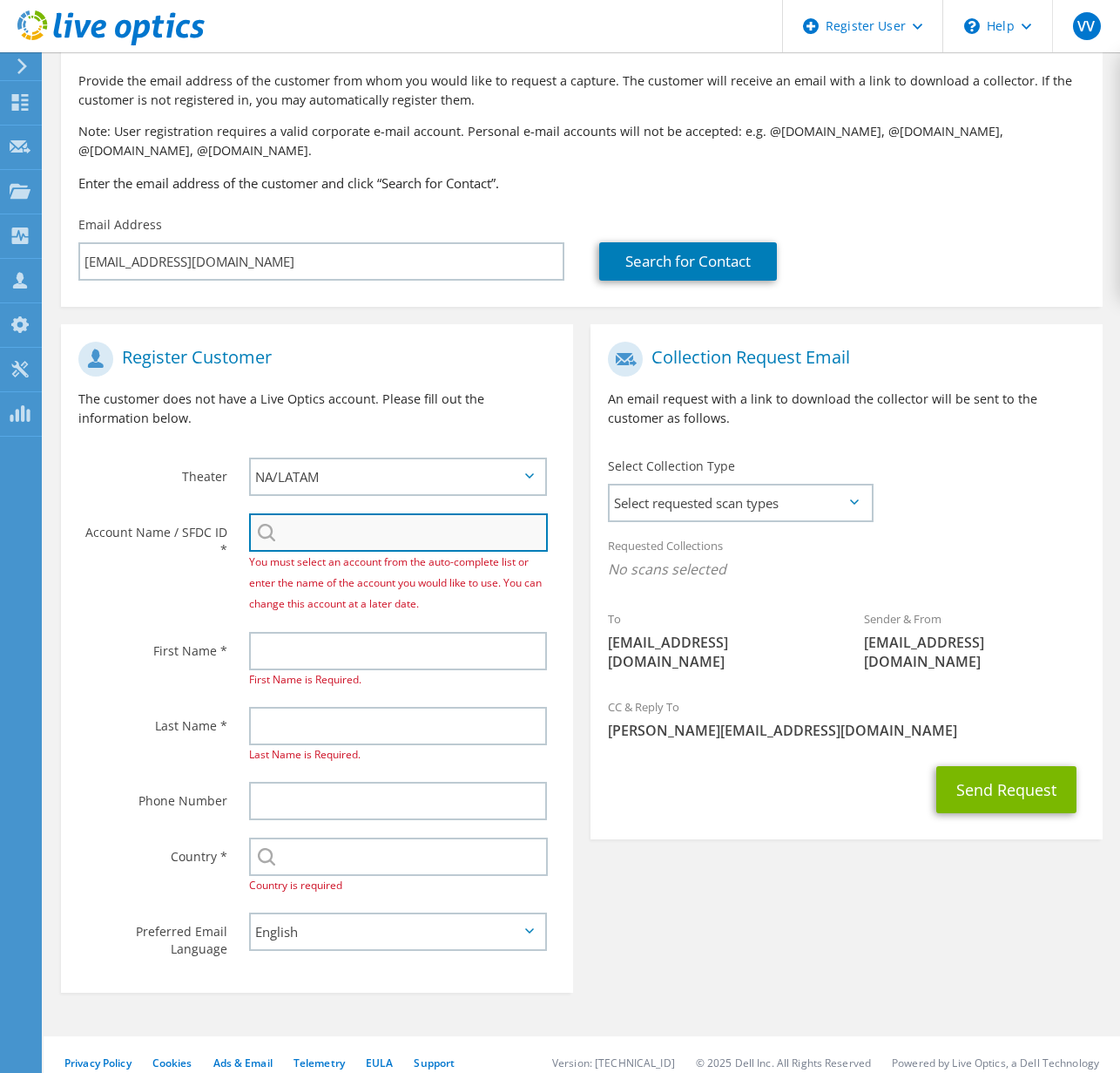
click at [317, 537] on input "search" at bounding box center [399, 532] width 299 height 38
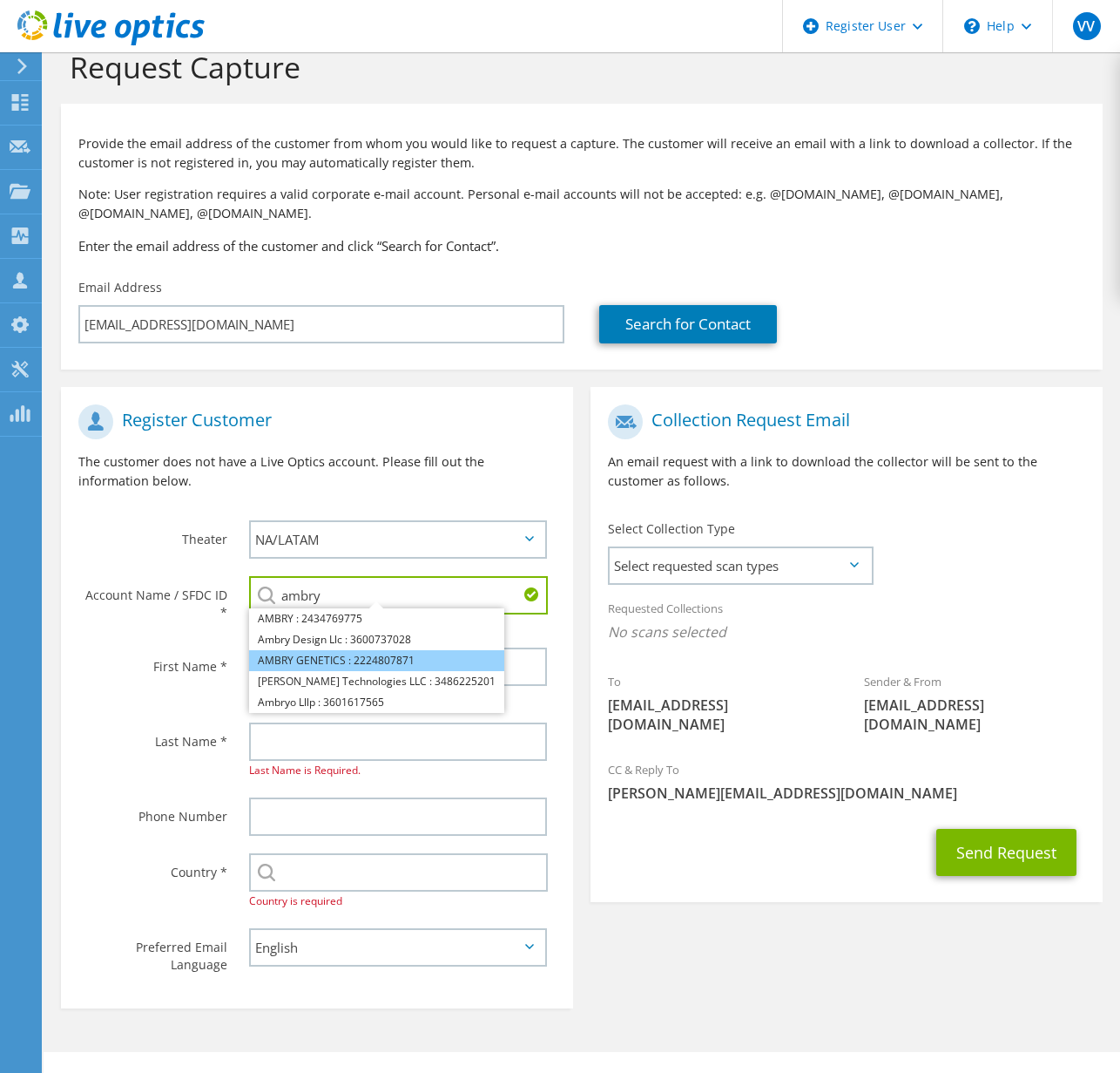
click at [328, 663] on li "AMBRY GENETICS : 2224807871" at bounding box center [377, 660] width 255 height 21
type input "AMBRY GENETICS : 2224807871"
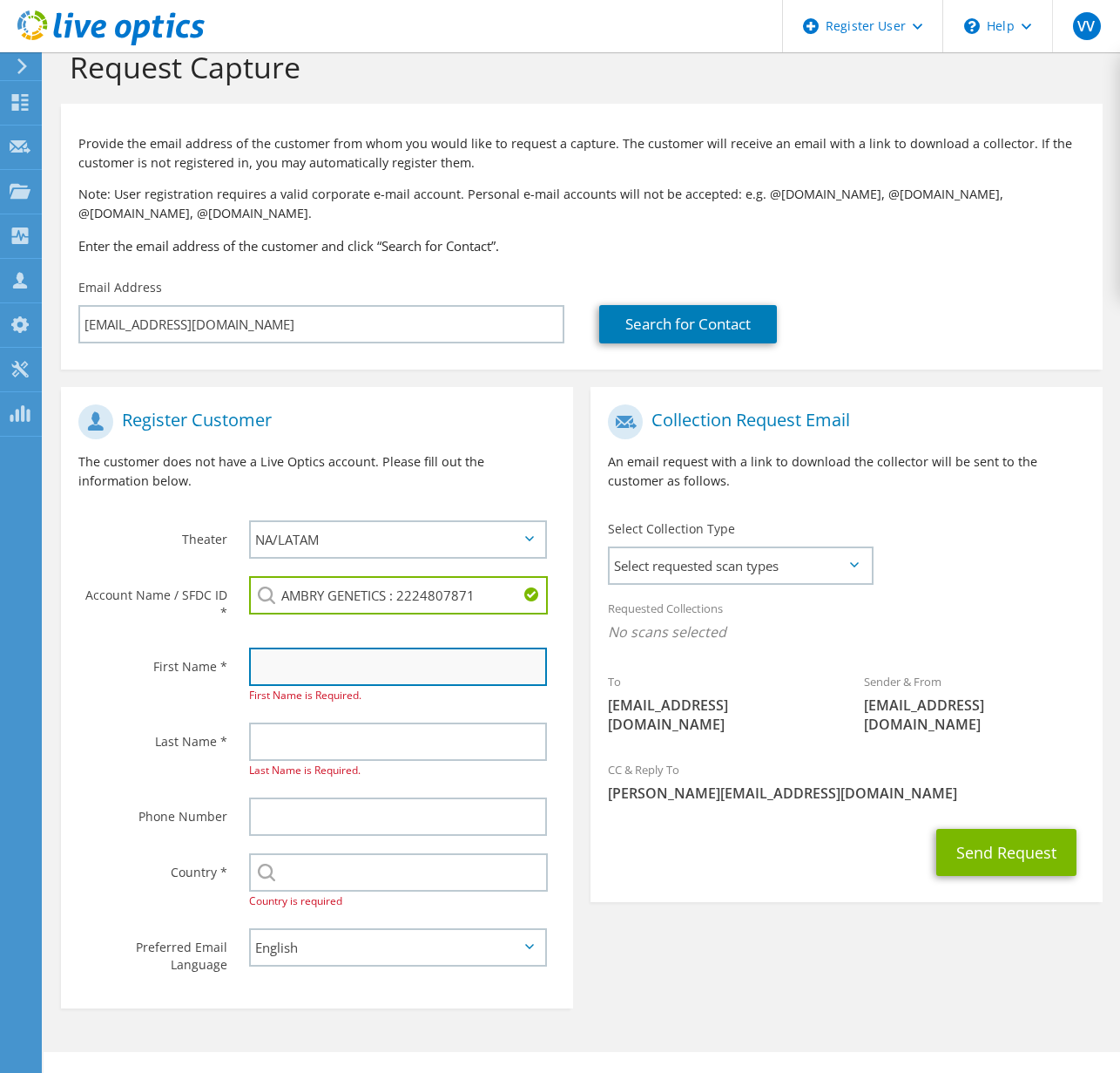
click at [313, 650] on input "text" at bounding box center [398, 667] width 298 height 38
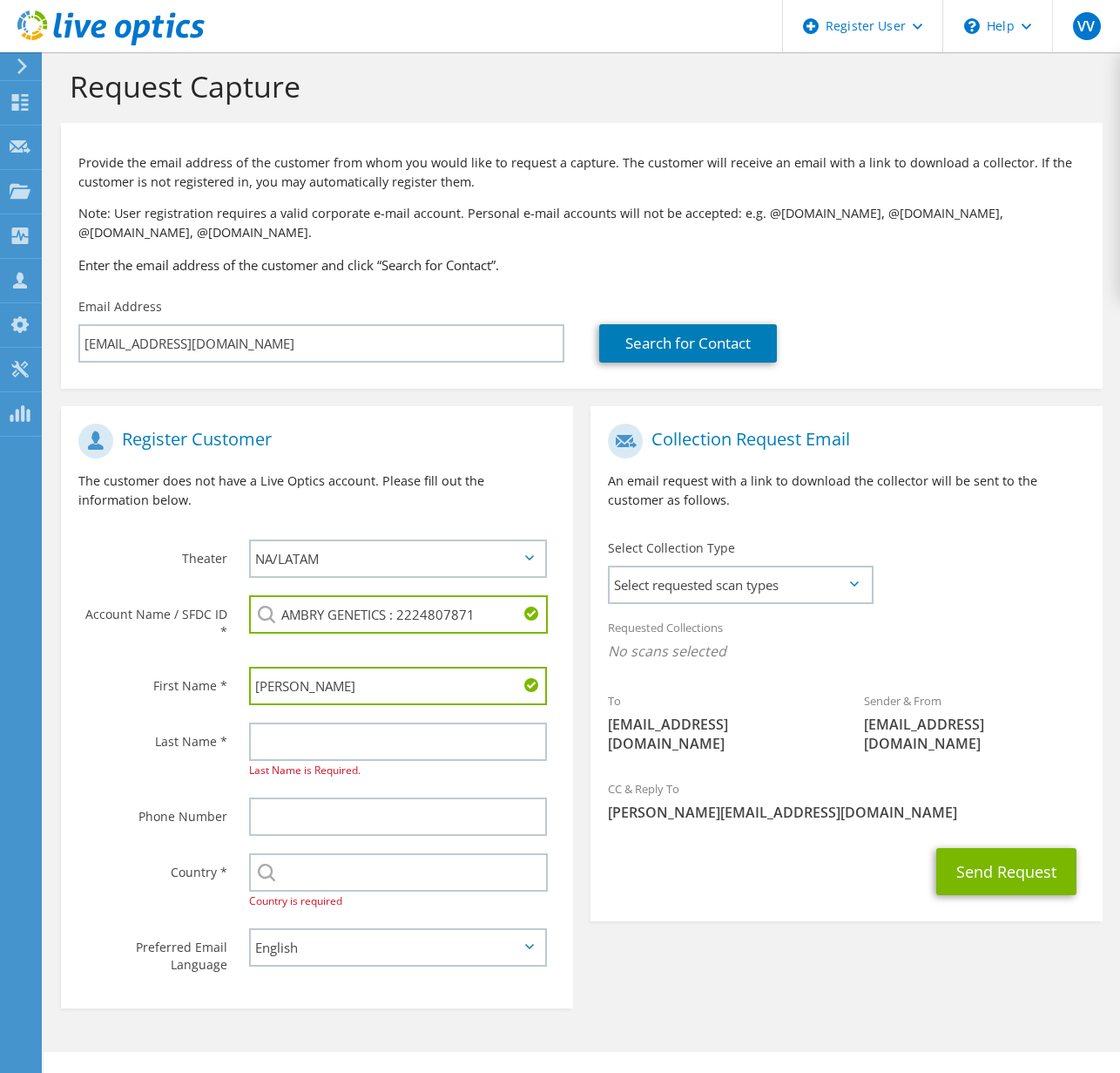
type input "Ruben"
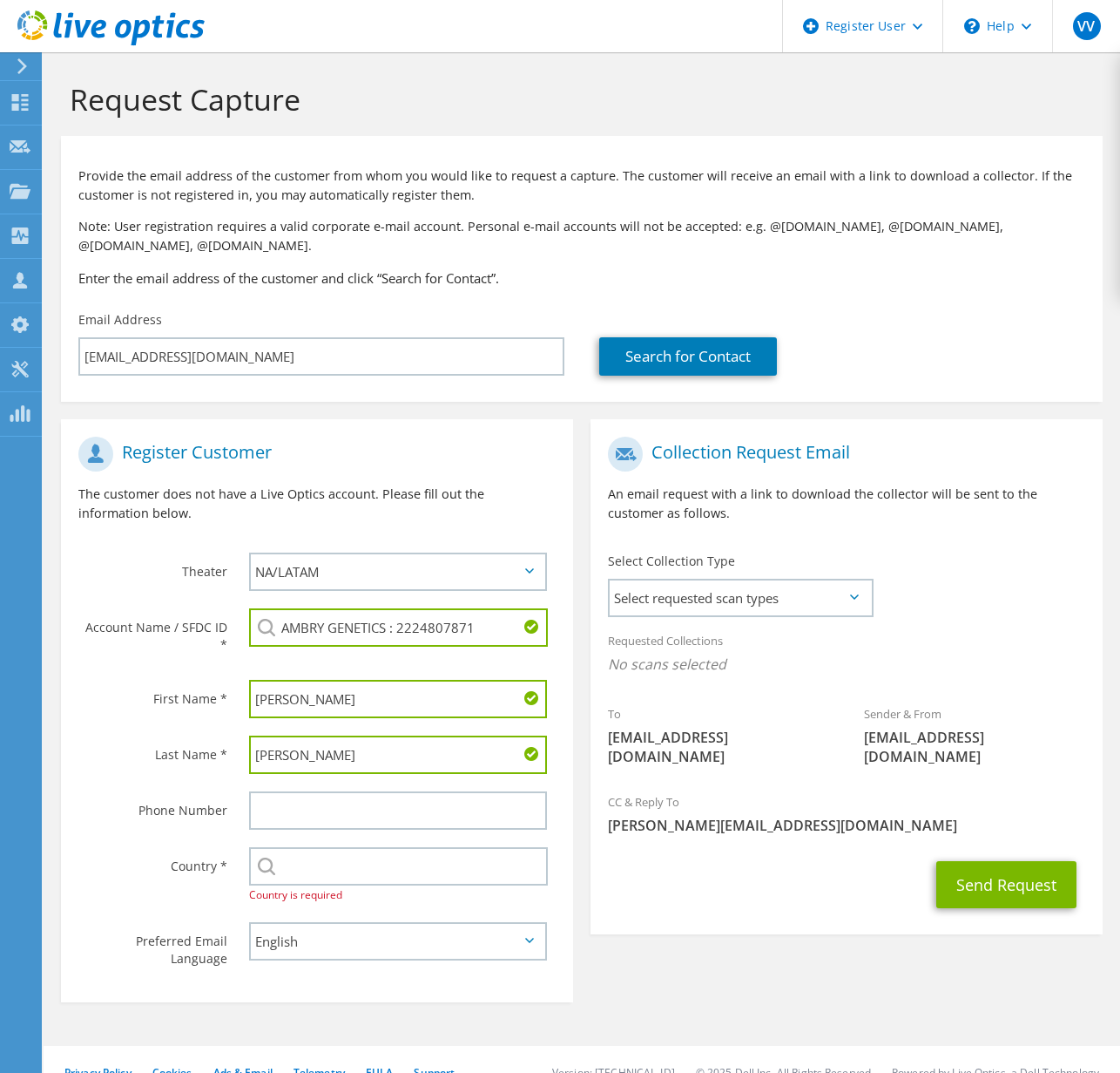
type input "Burciaga"
type input "[GEOGRAPHIC_DATA]"
click at [749, 966] on div "Register Customer The customer does not have a Live Optics account. Please fill…" at bounding box center [581, 706] width 1059 height 609
click at [429, 890] on div "Select Andorra United Arab Emirates Afghanistan Antigua and Barbuda Anguilla Al…" at bounding box center [402, 875] width 341 height 75
click at [806, 890] on div "Send Request" at bounding box center [847, 884] width 512 height 65
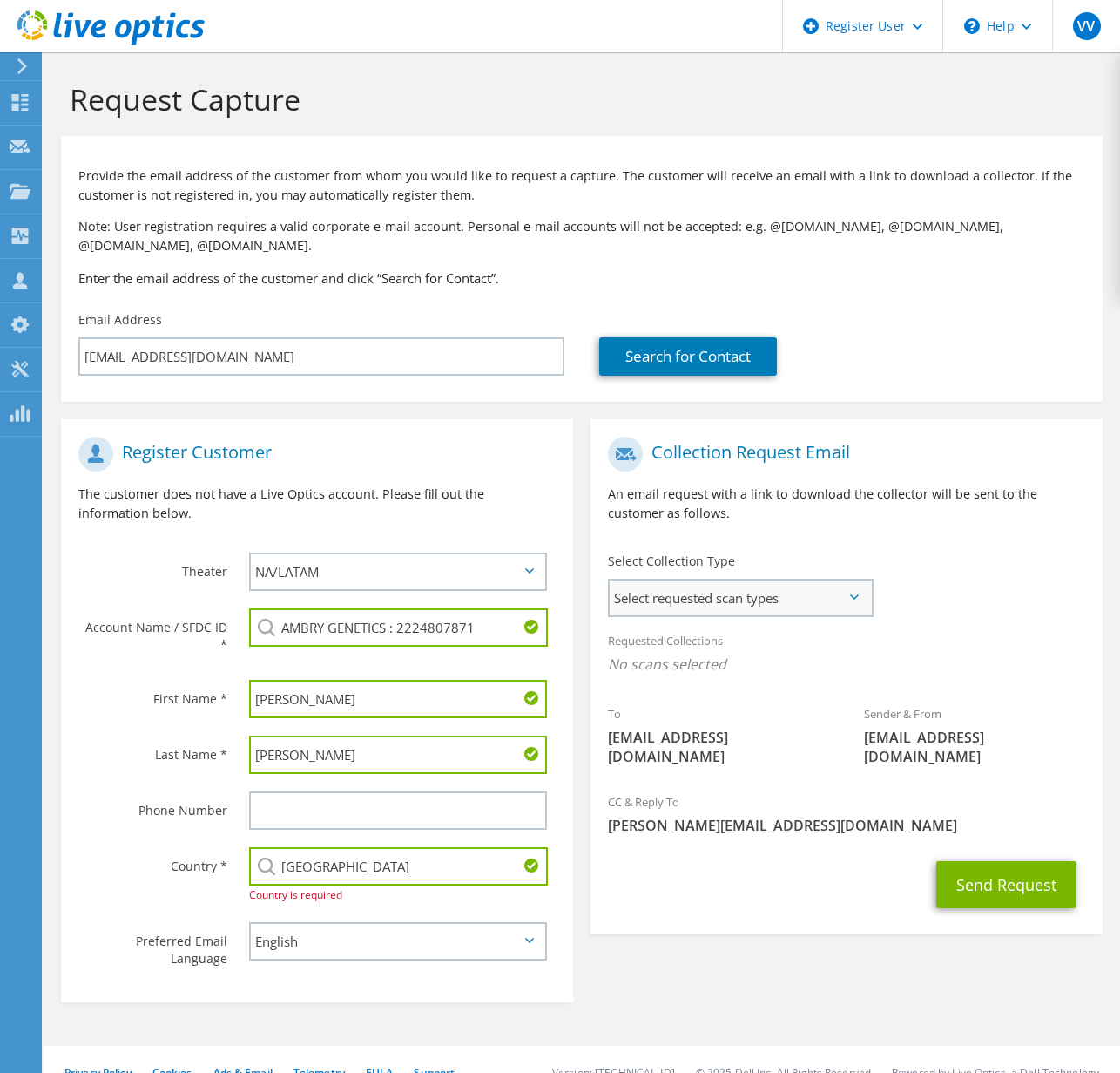
click at [840, 592] on span "Select requested scan types" at bounding box center [740, 598] width 261 height 35
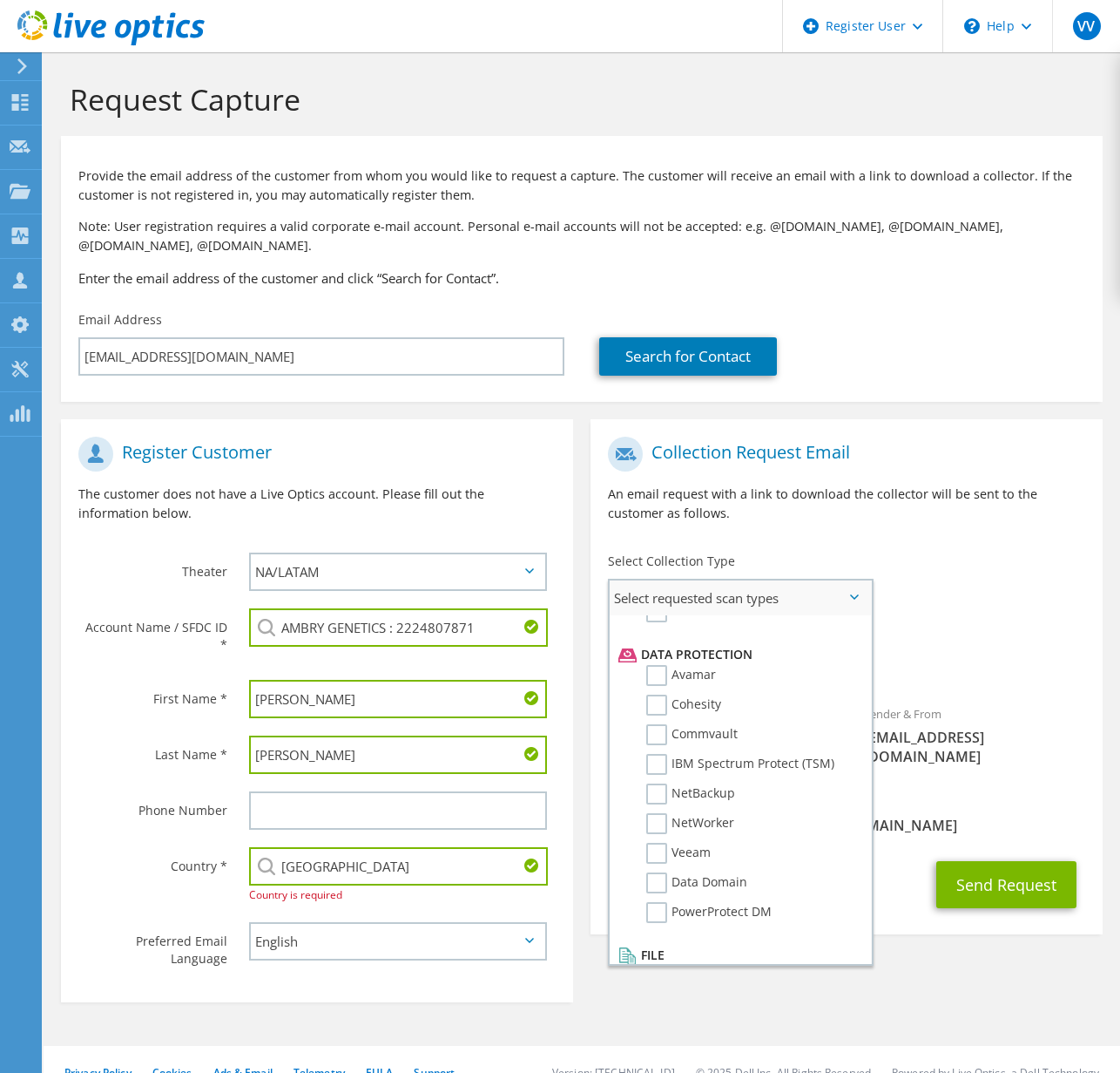
scroll to position [770, 0]
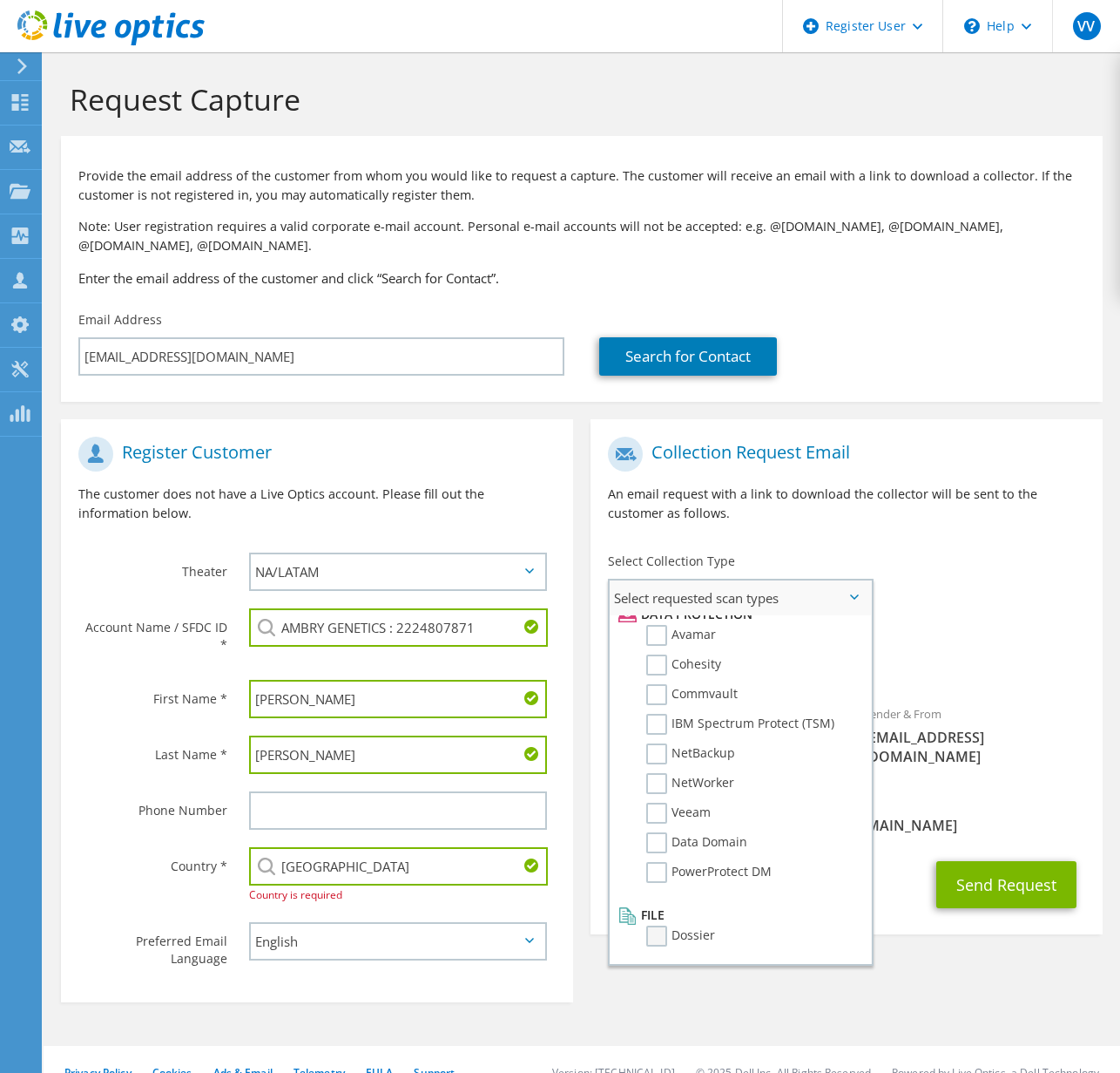
click at [655, 939] on label "Dossier" at bounding box center [681, 935] width 69 height 21
click at [0, 0] on input "Dossier" at bounding box center [0, 0] width 0 height 0
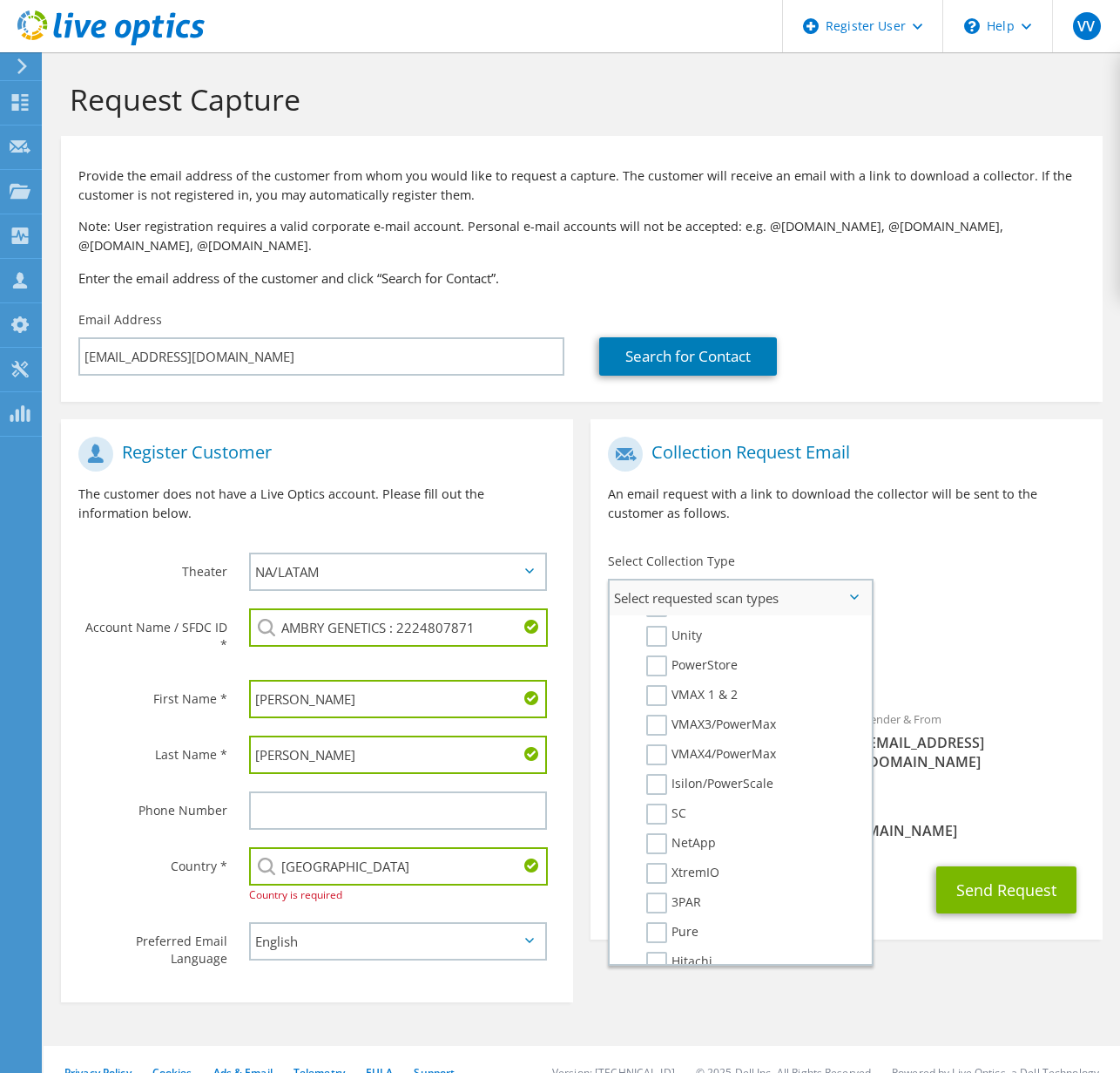
scroll to position [372, 0]
click at [728, 765] on label "Isilon/PowerScale" at bounding box center [710, 762] width 127 height 21
click at [0, 0] on input "Isilon/PowerScale" at bounding box center [0, 0] width 0 height 0
click at [940, 1003] on section "Request Capture Provide the email address of the customer from whom you would l…" at bounding box center [582, 575] width 1076 height 1046
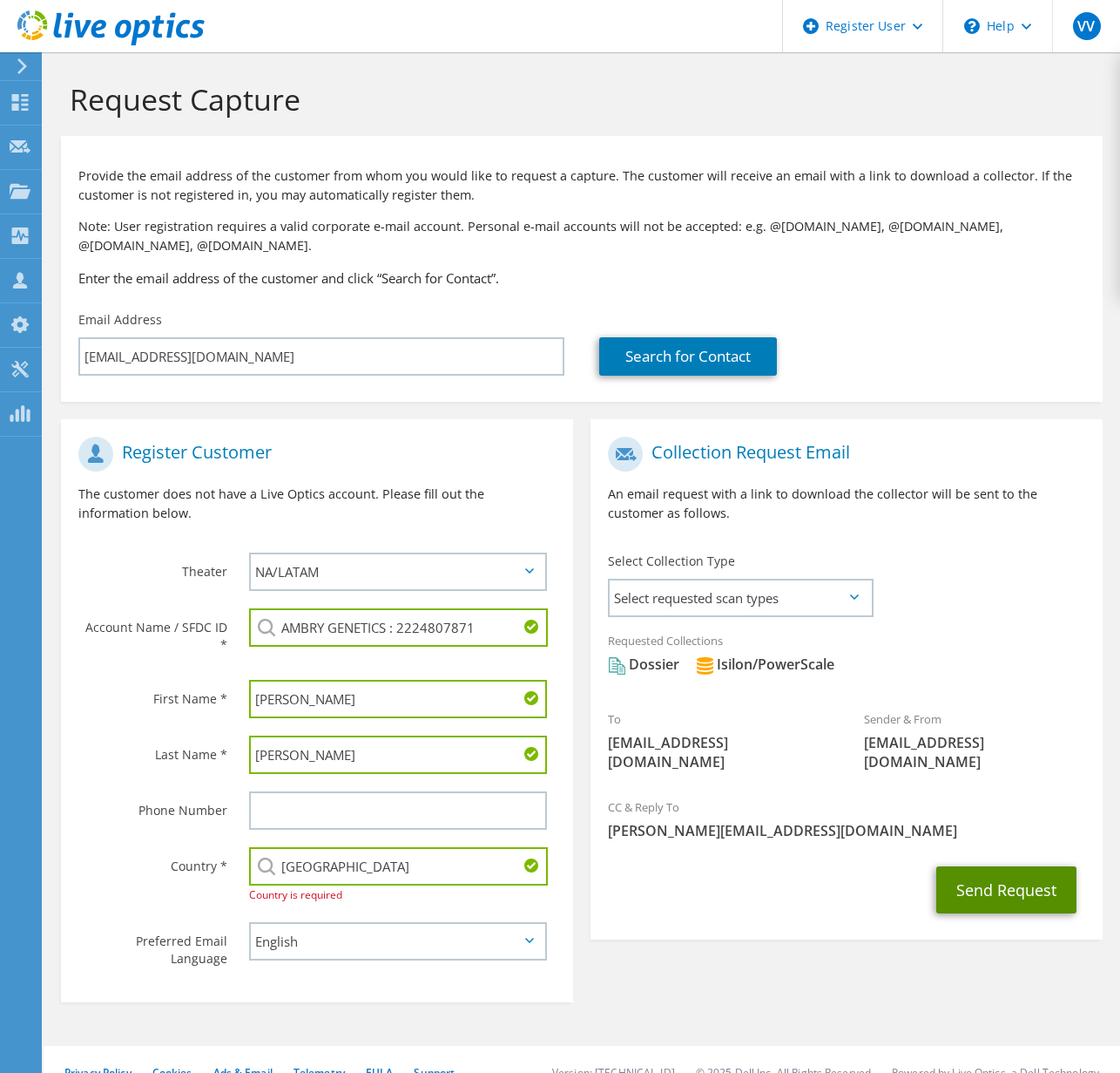
click at [1005, 878] on button "Send Request" at bounding box center [1006, 890] width 140 height 47
